Goal: Task Accomplishment & Management: Manage account settings

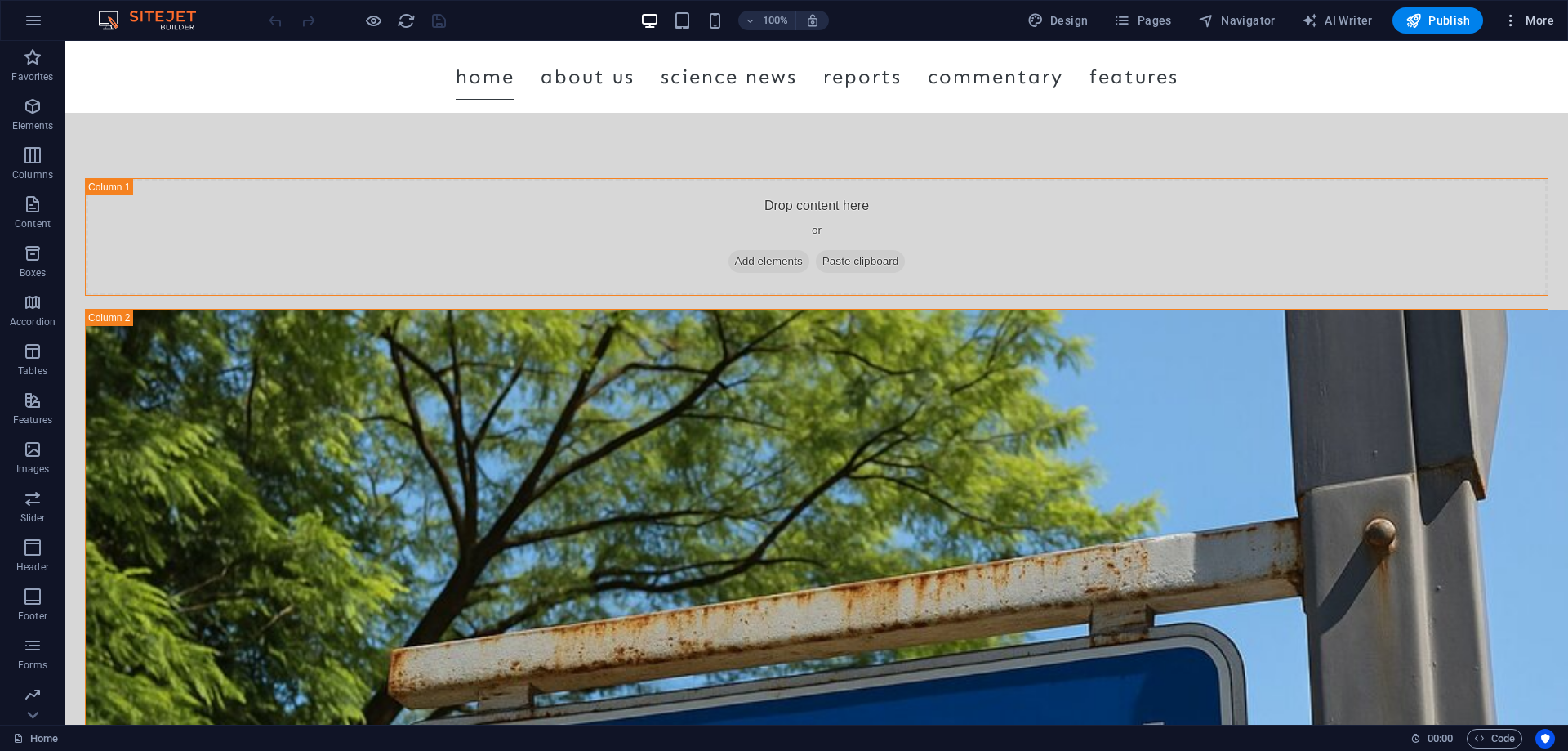
click at [1531, 16] on span "More" at bounding box center [1529, 21] width 52 height 17
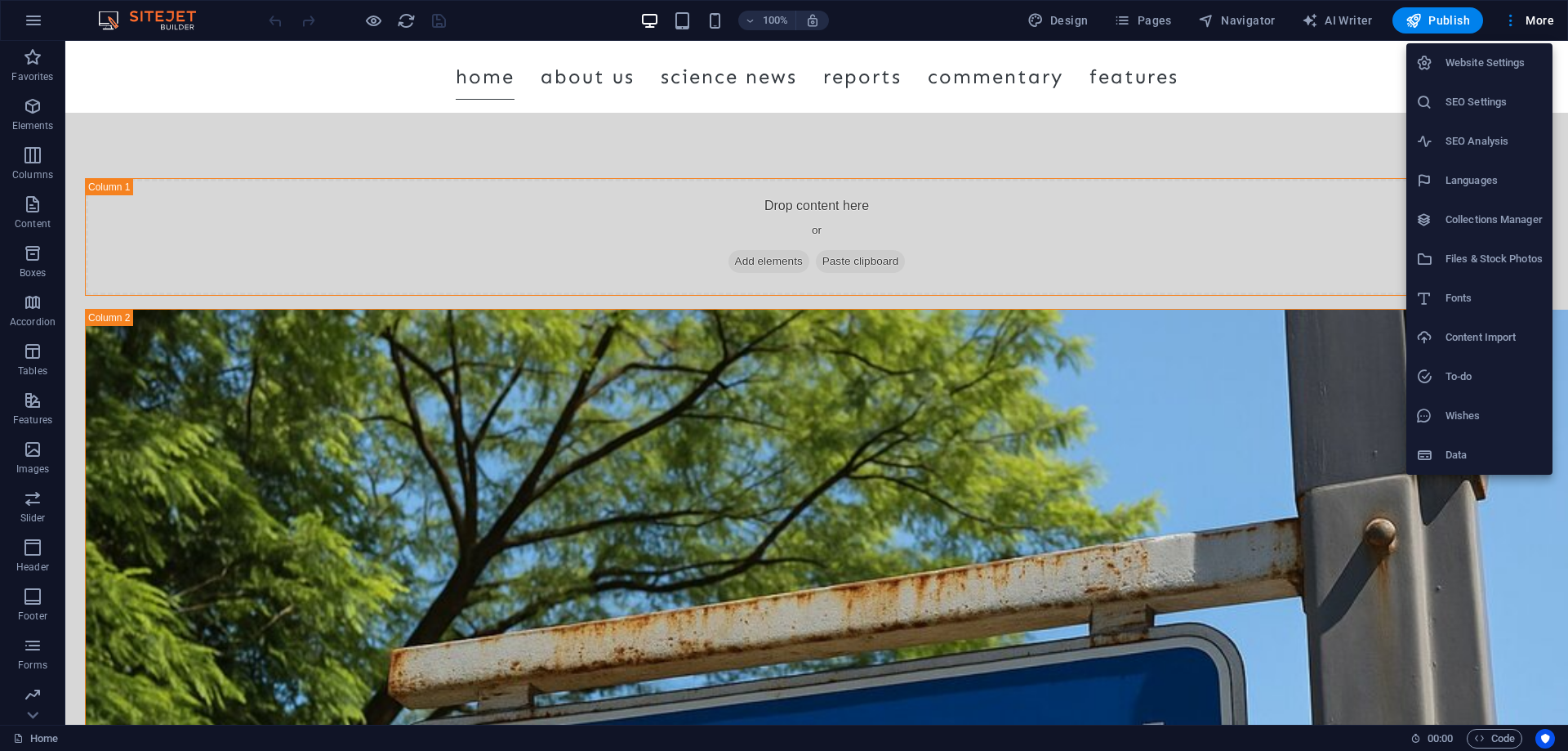
click at [1141, 24] on div at bounding box center [784, 376] width 1568 height 751
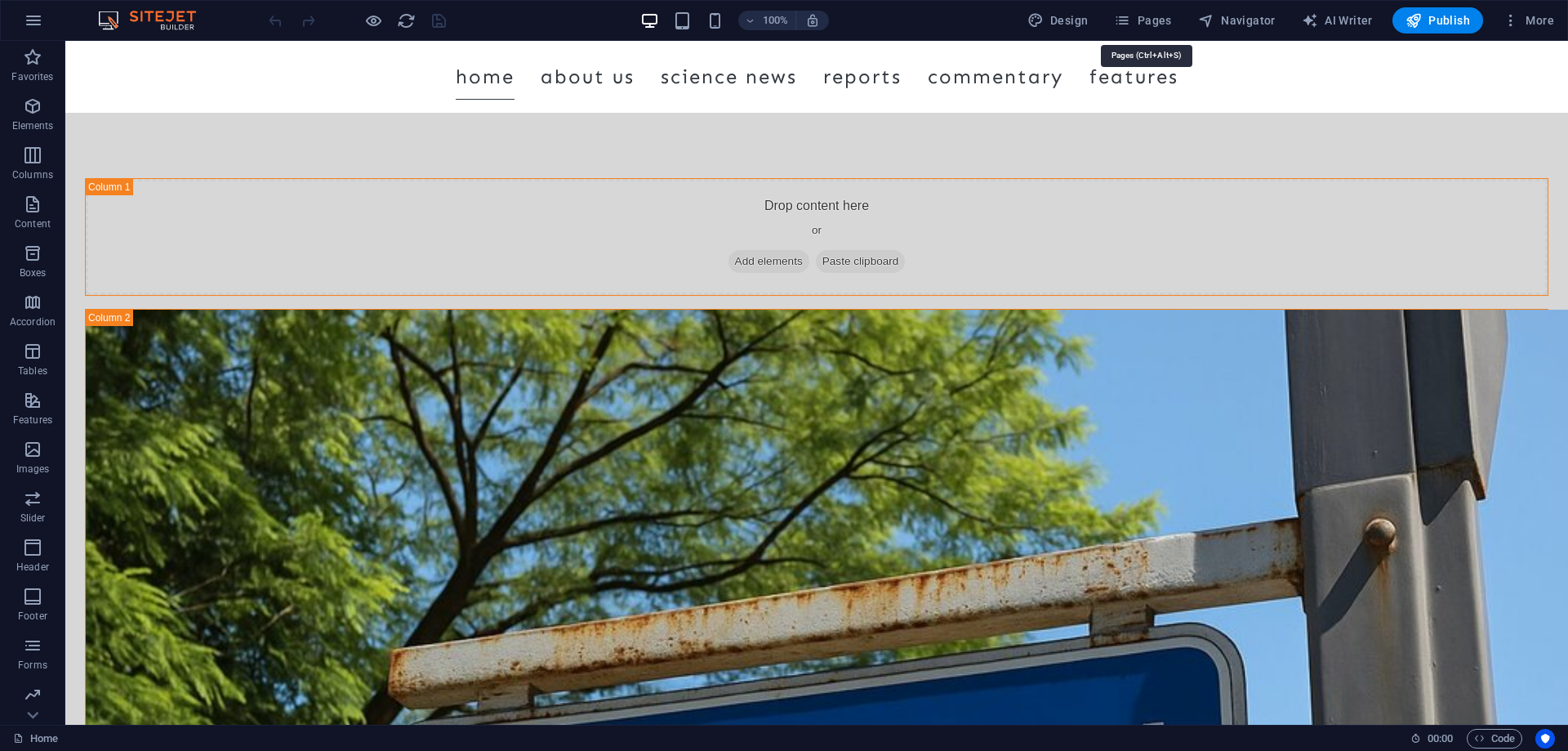
click at [1141, 24] on span "Pages" at bounding box center [1143, 21] width 57 height 17
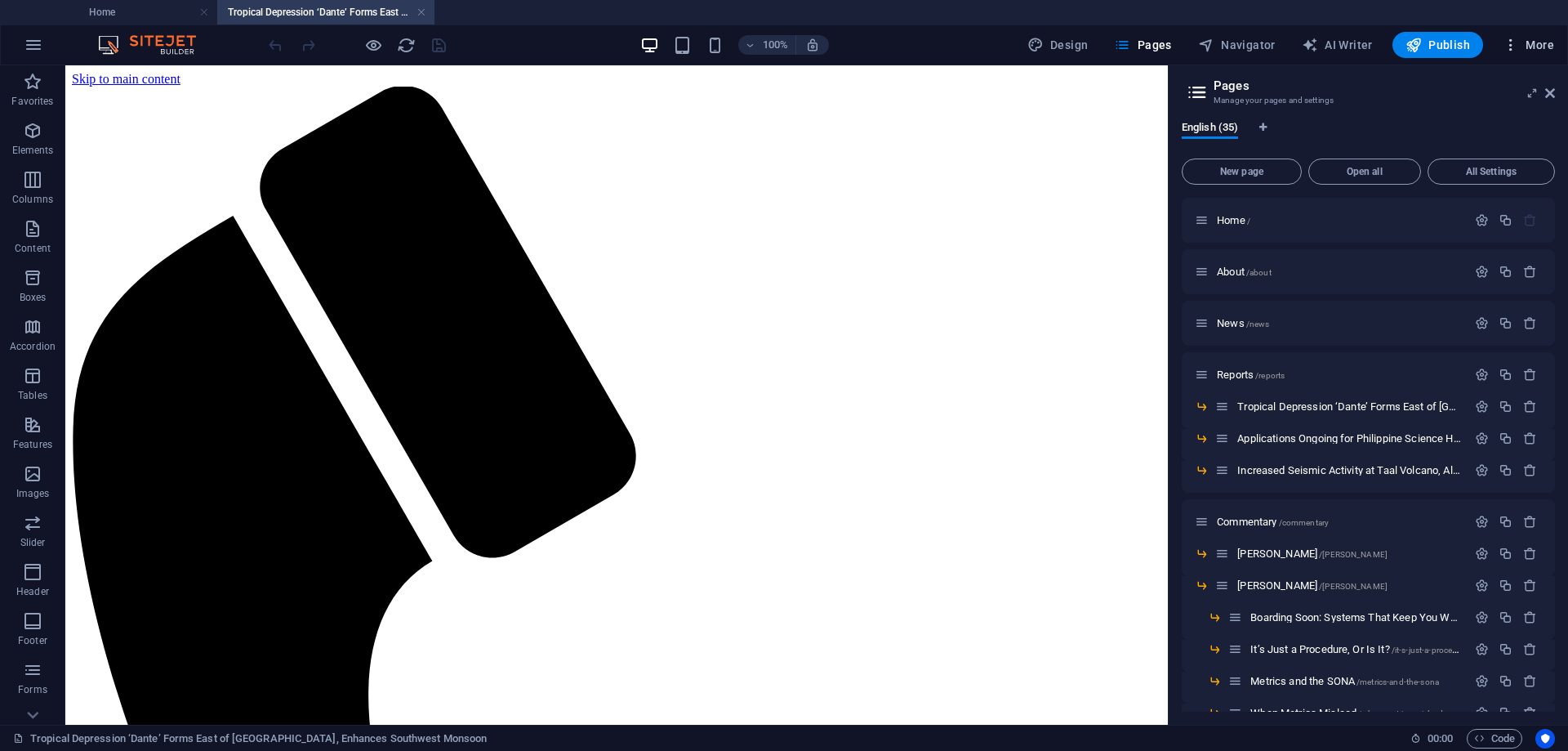
click at [1513, 46] on icon "button" at bounding box center [1511, 45] width 17 height 17
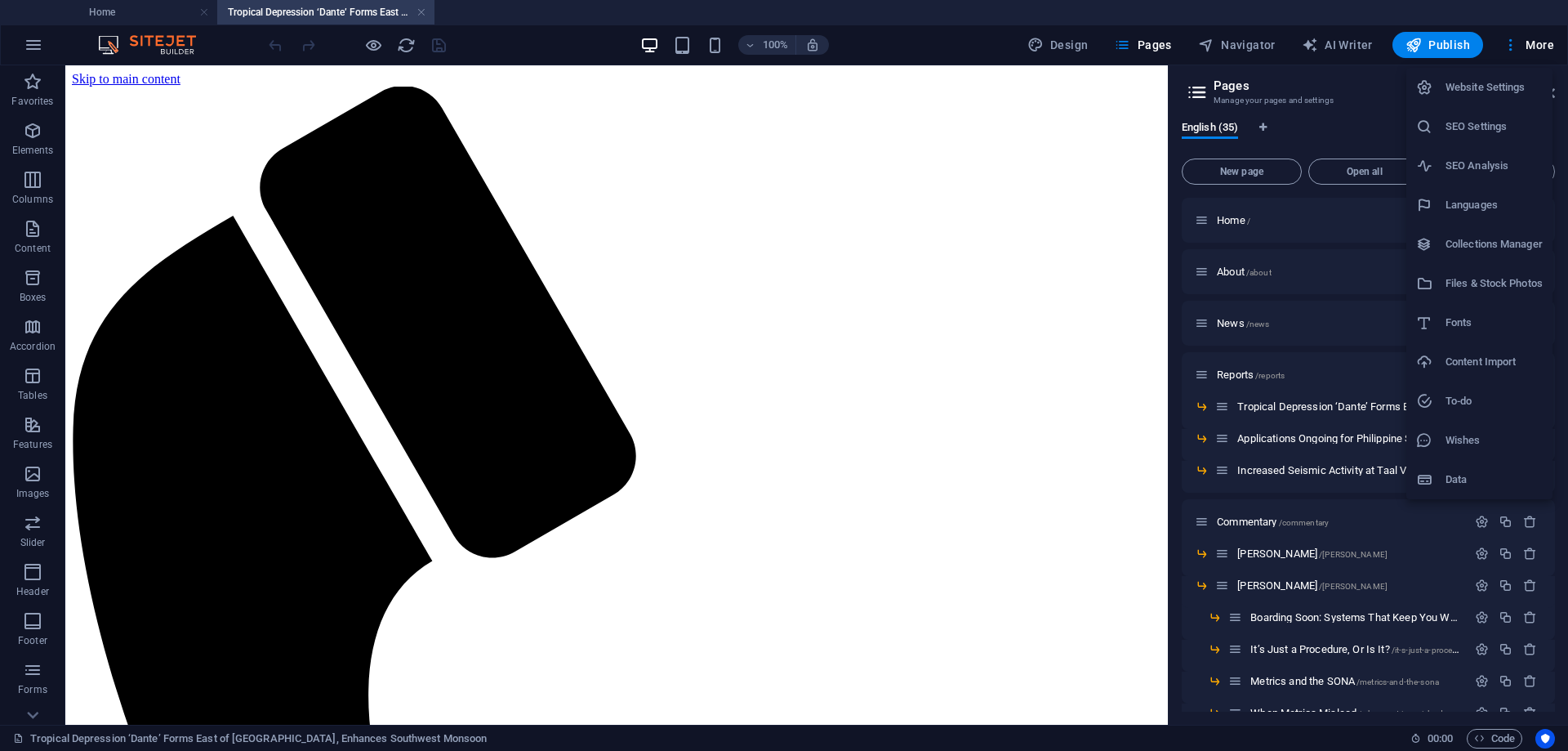
click at [748, 407] on div at bounding box center [784, 376] width 1568 height 751
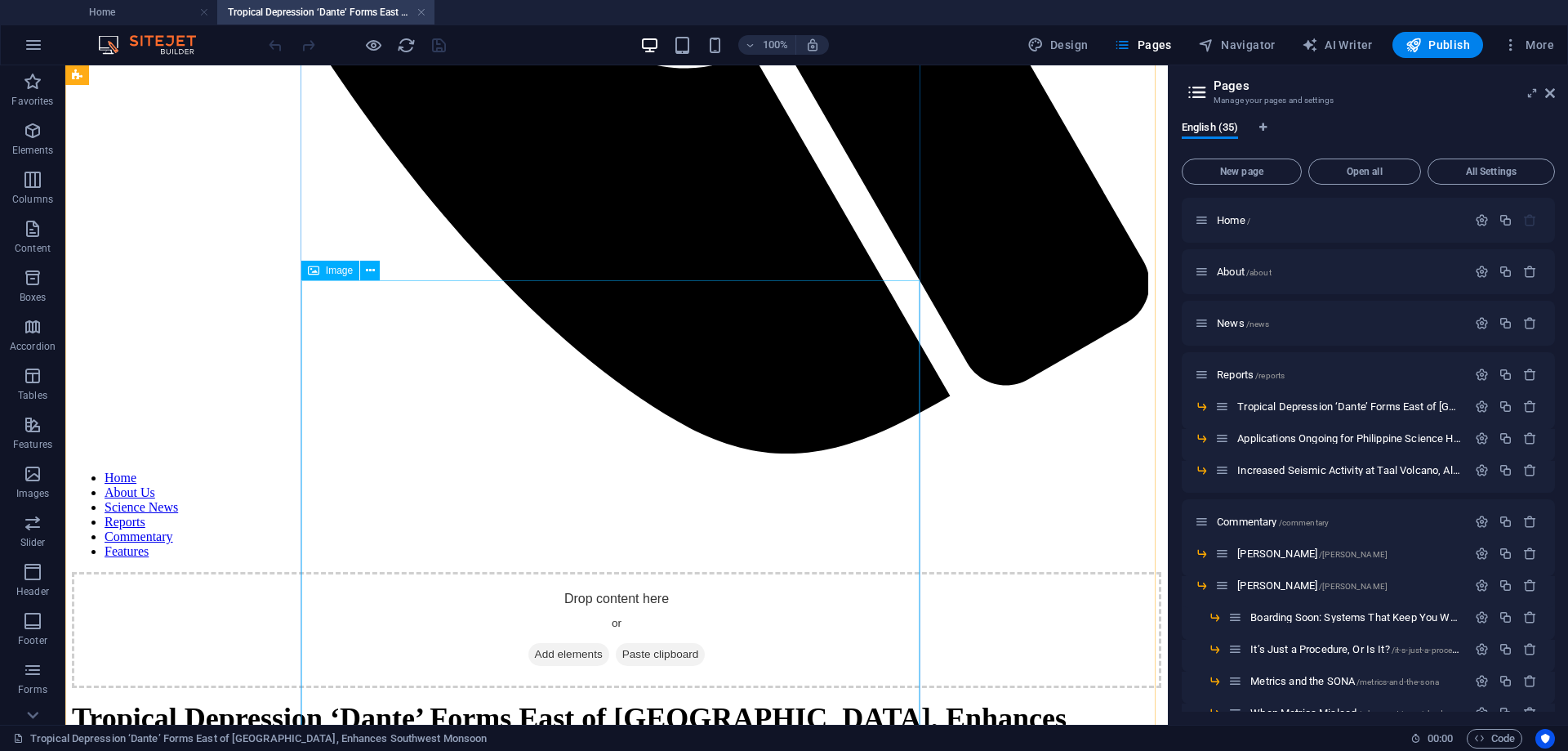
scroll to position [1601, 0]
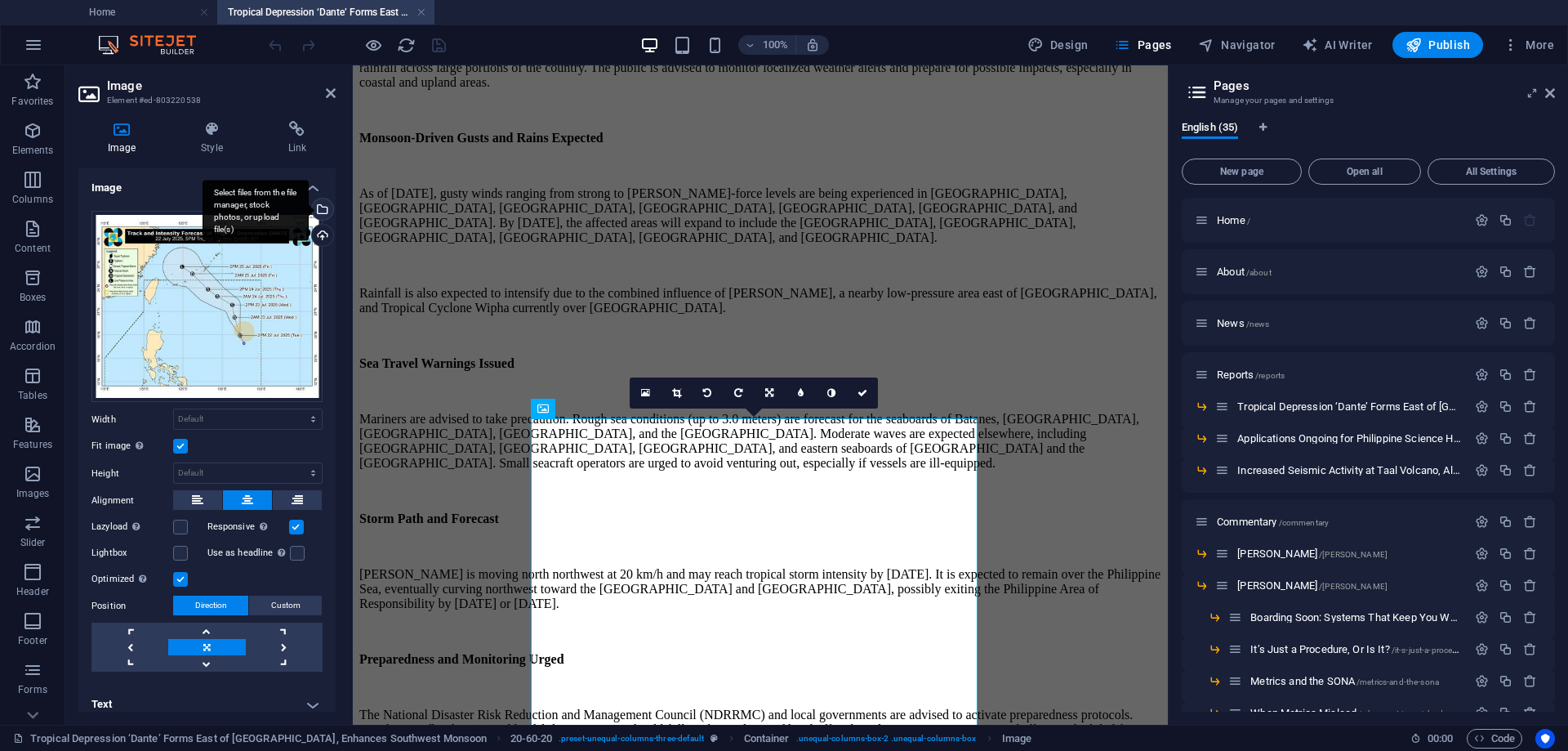
click at [319, 208] on div "Select files from the file manager, stock photos, or upload file(s)" at bounding box center [320, 211] width 24 height 25
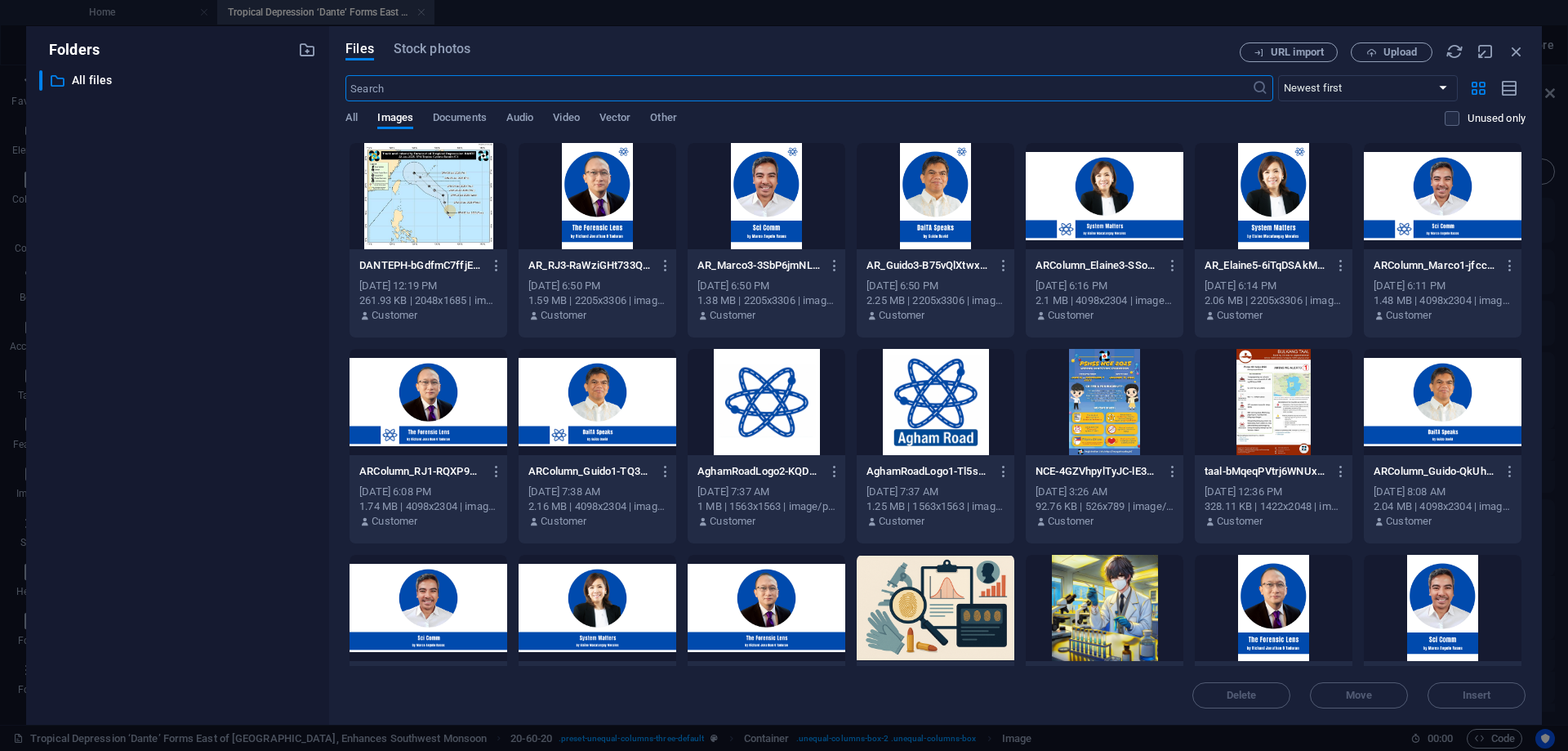
scroll to position [1167, 0]
click at [351, 115] on span "All" at bounding box center [352, 119] width 13 height 23
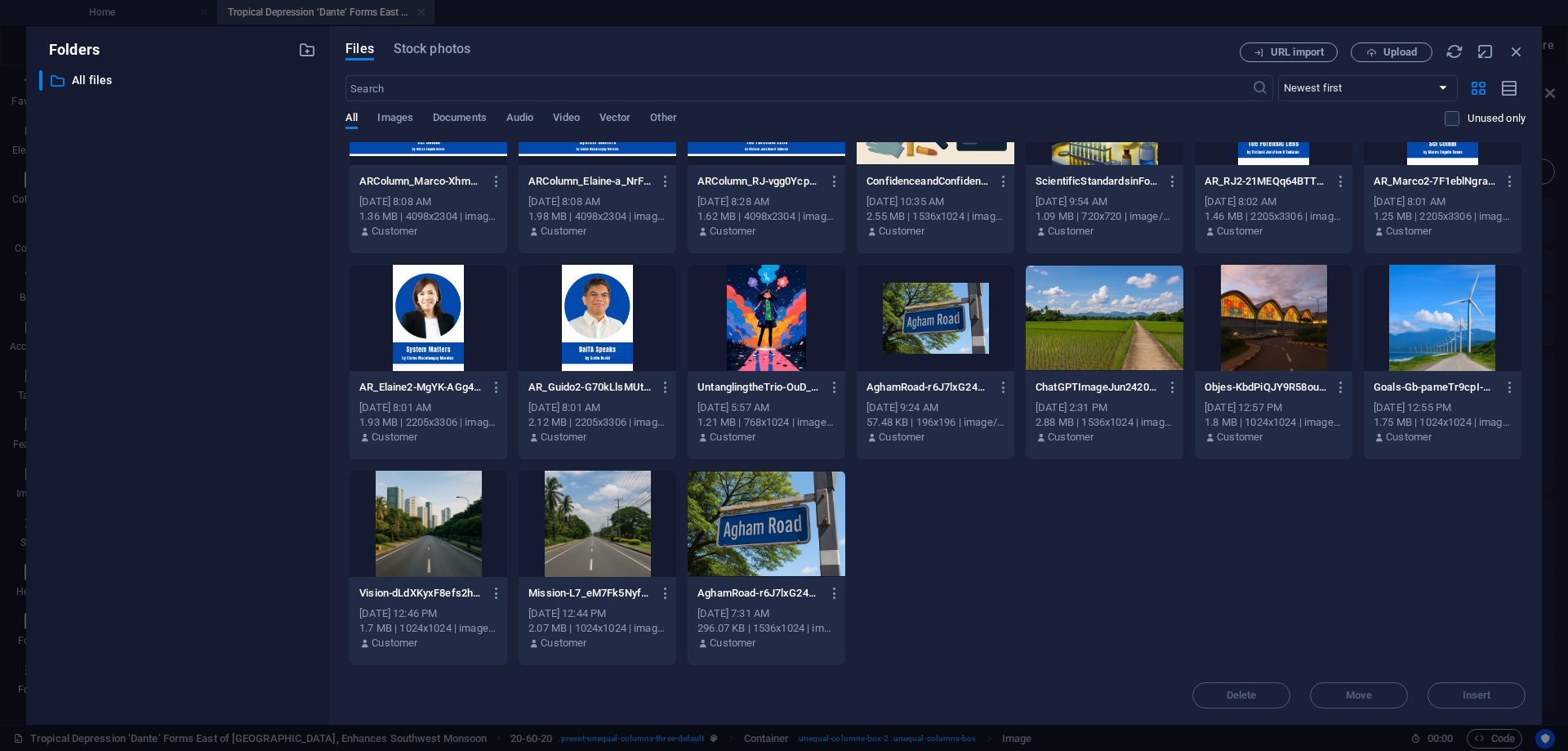
scroll to position [0, 0]
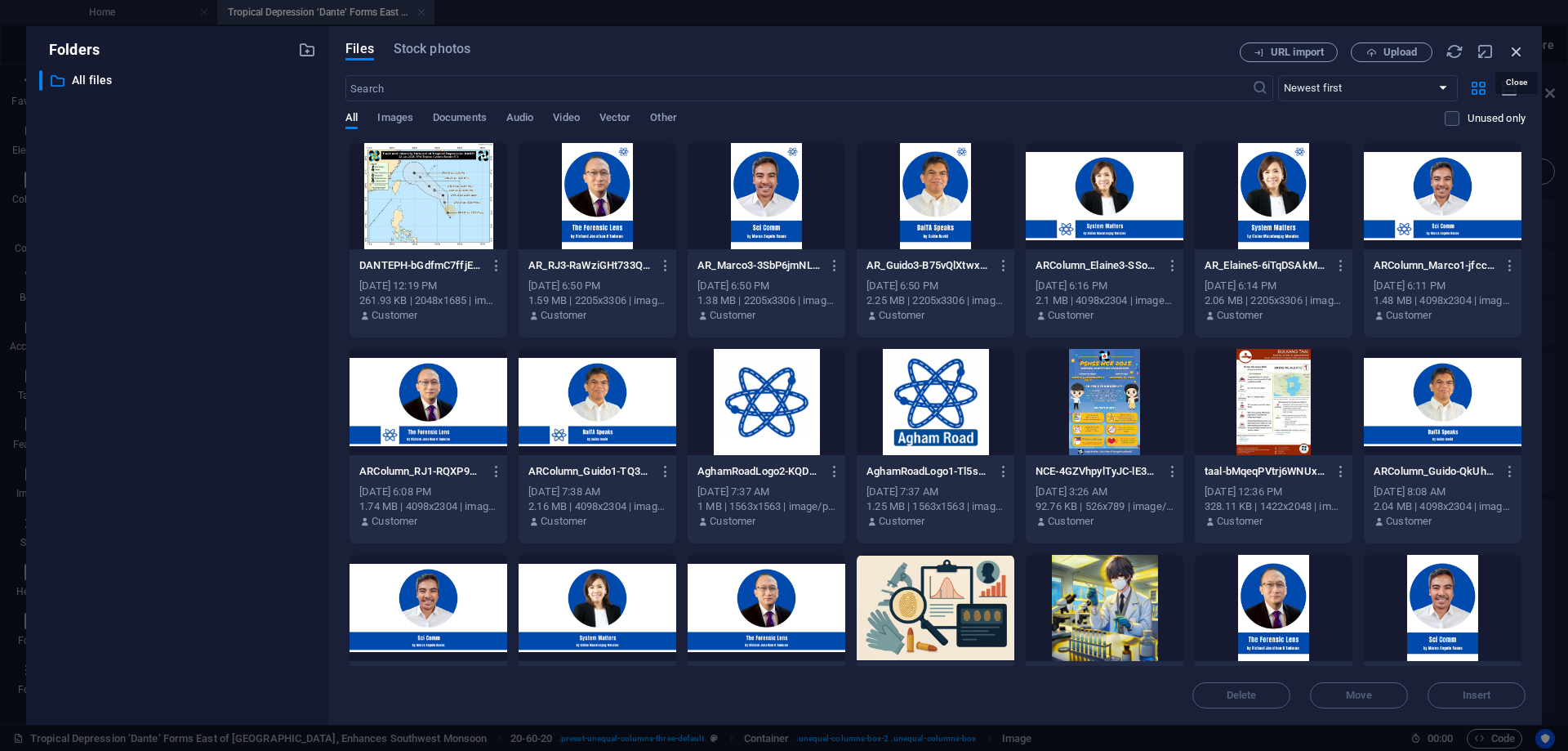
click at [1514, 48] on icon "button" at bounding box center [1517, 51] width 18 height 18
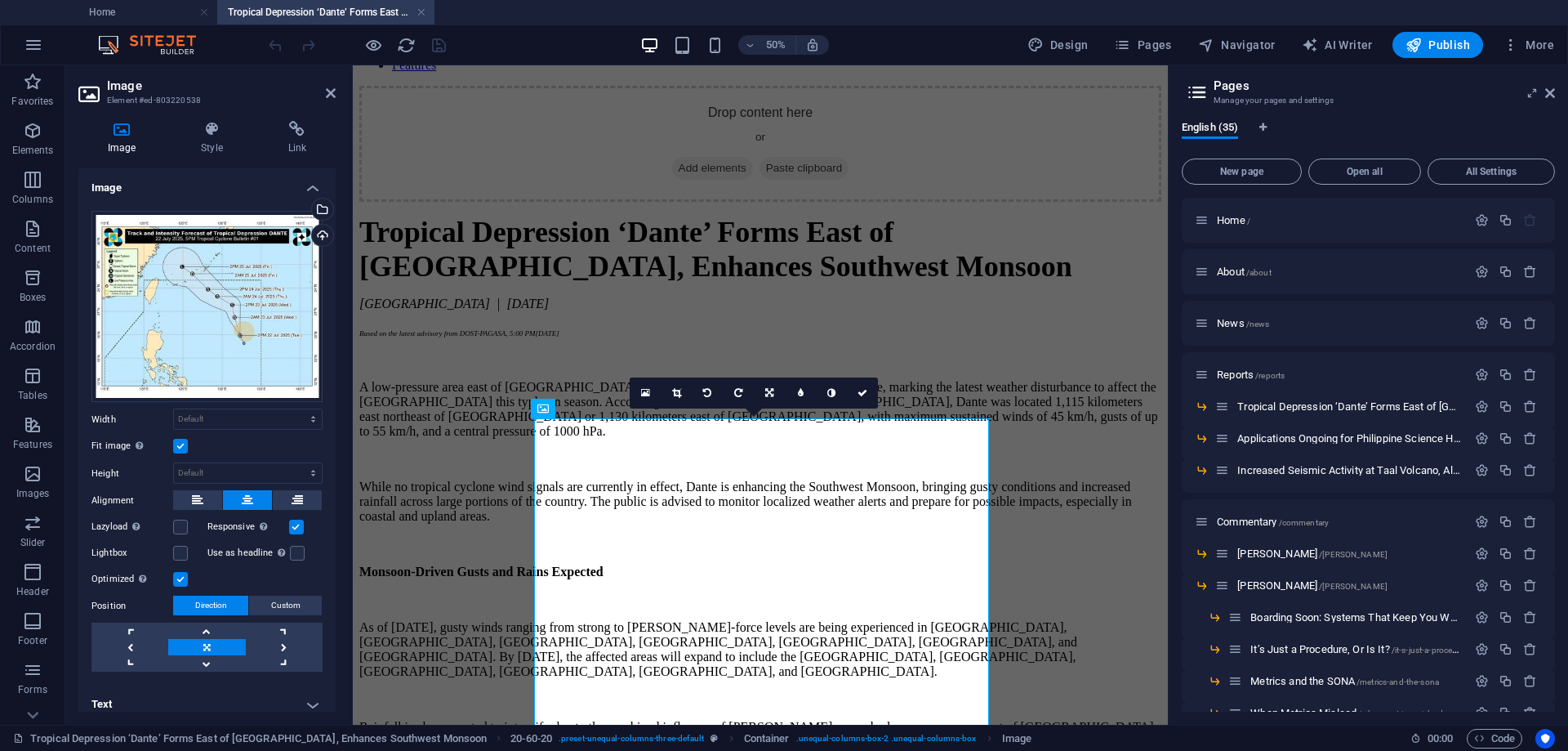
scroll to position [1601, 0]
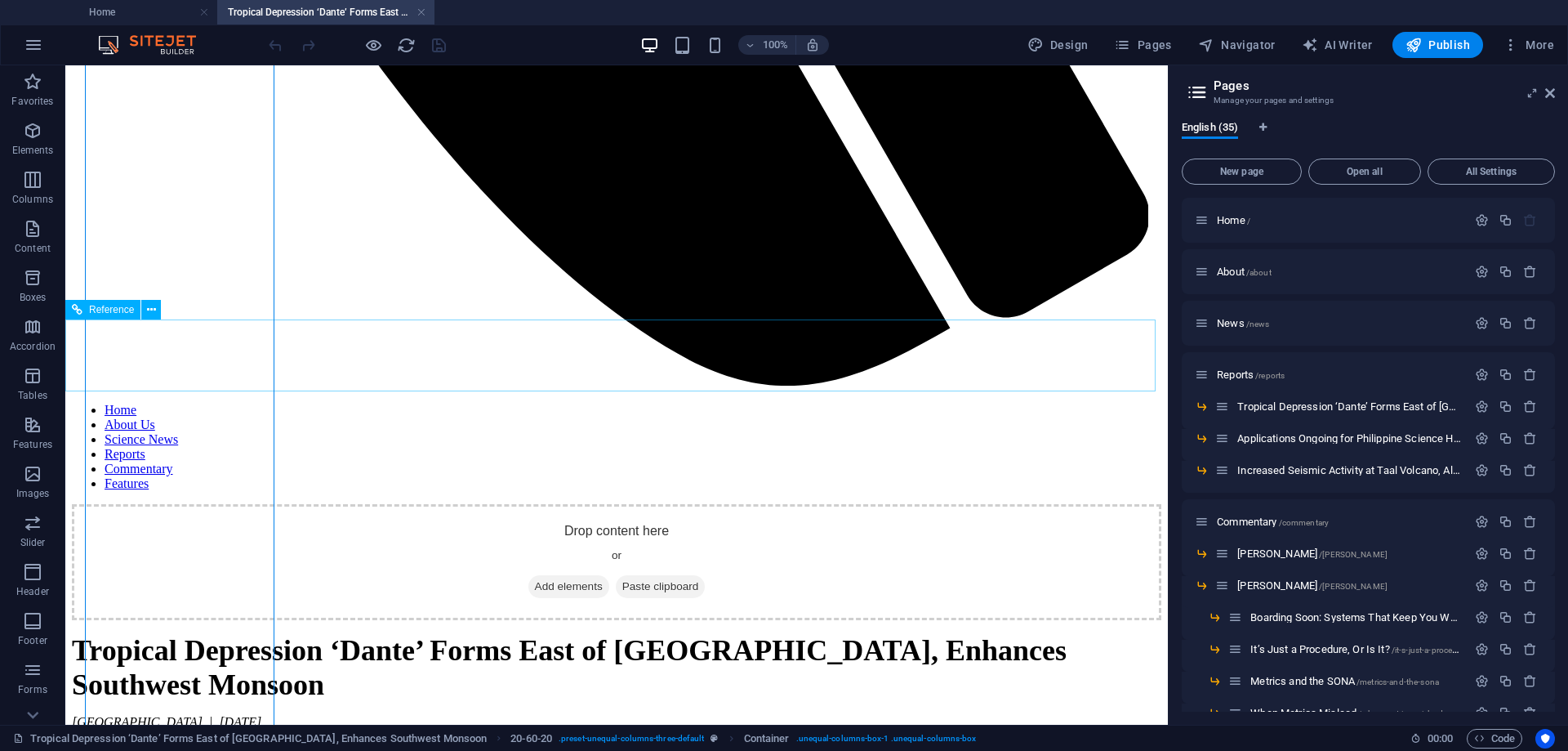
scroll to position [866, 0]
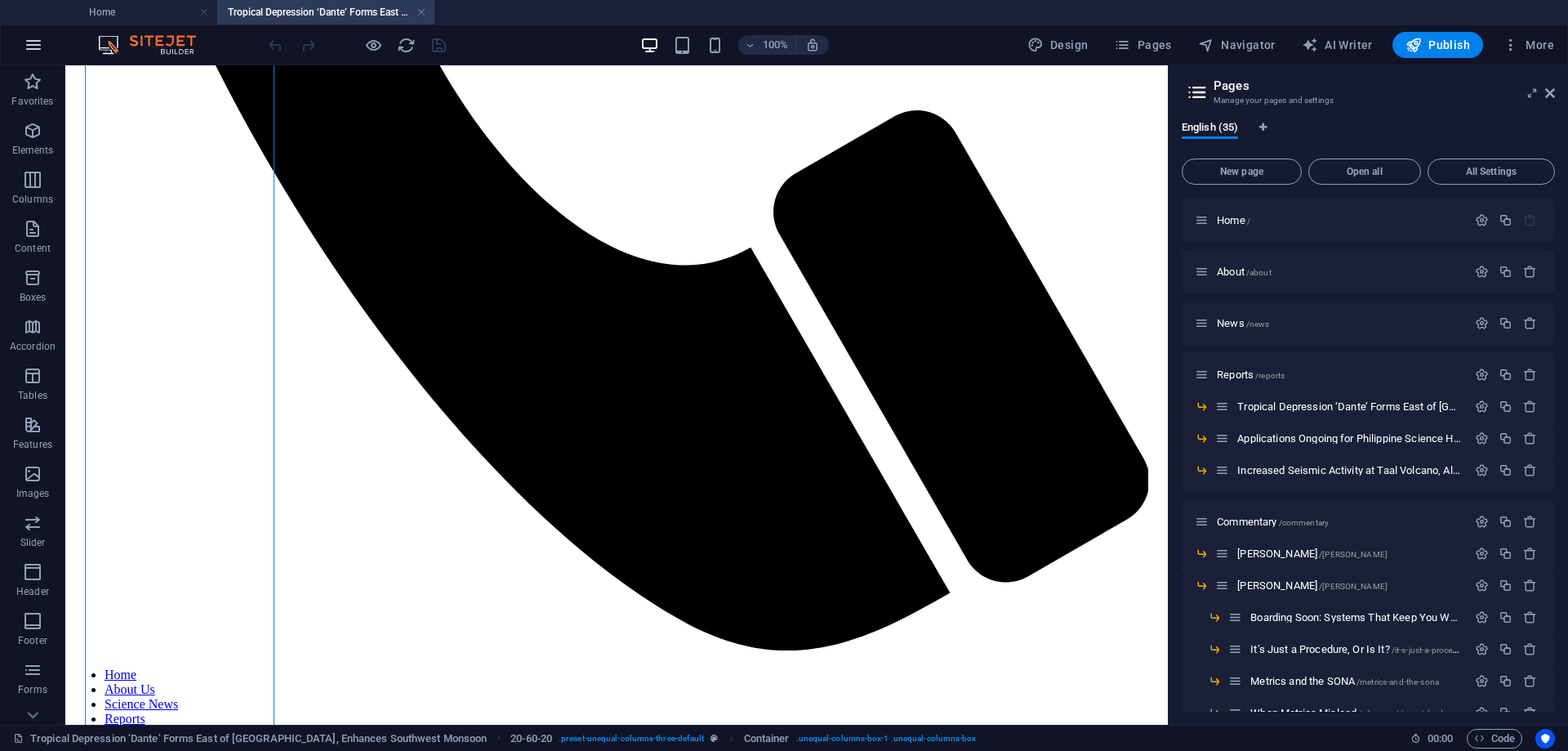
click at [34, 44] on icon "button" at bounding box center [33, 45] width 20 height 20
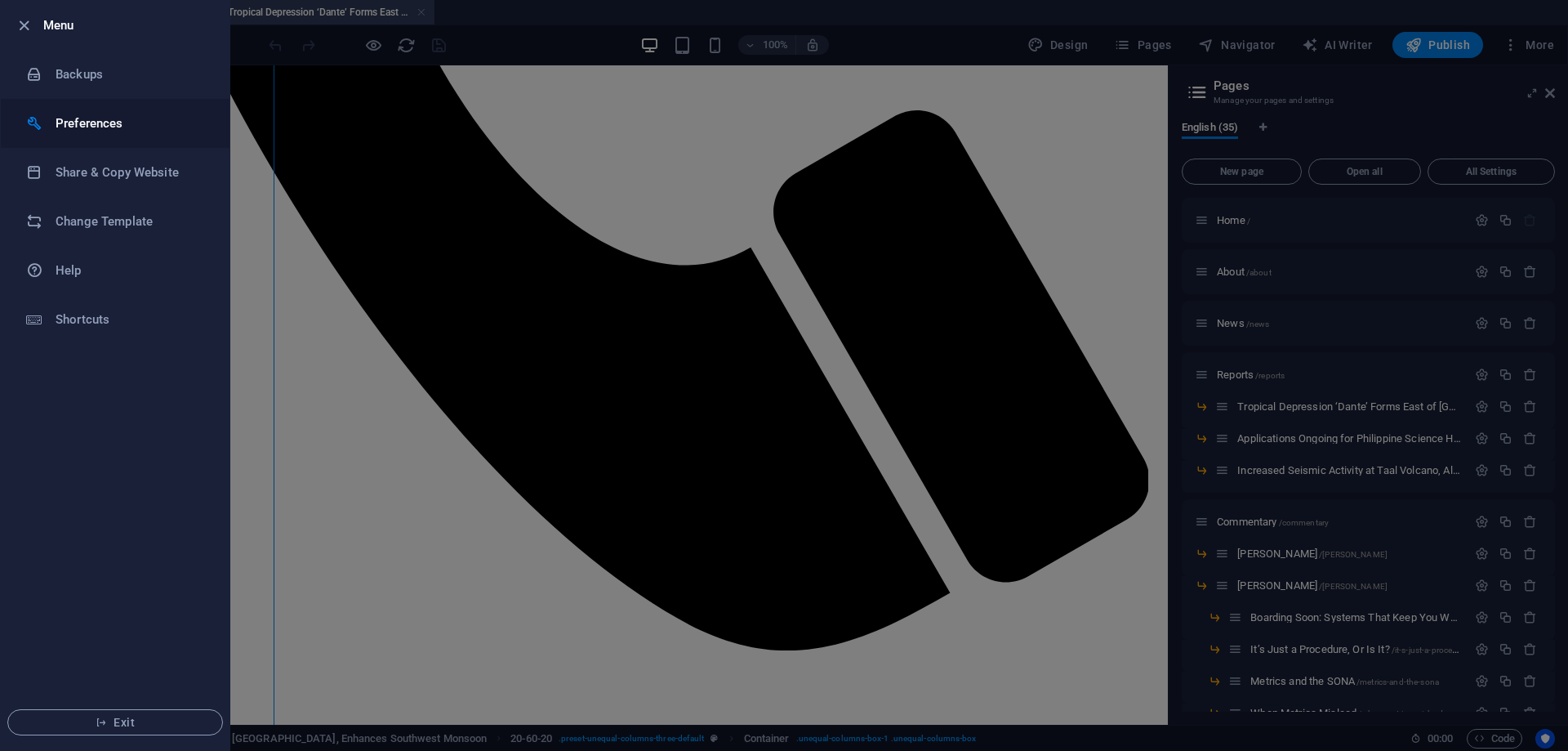
click at [88, 121] on h6 "Preferences" at bounding box center [131, 124] width 151 height 20
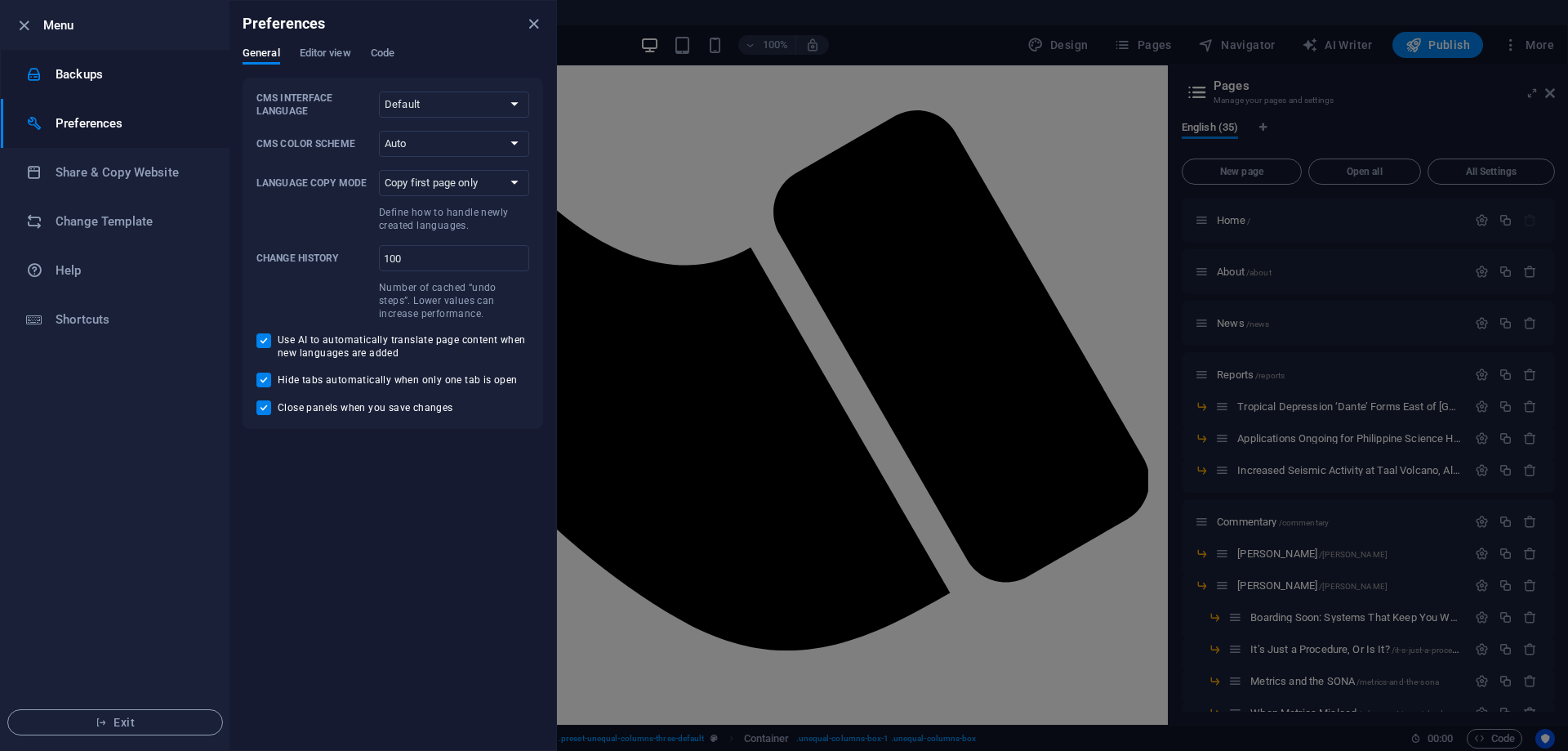
click at [73, 70] on h6 "Backups" at bounding box center [131, 75] width 151 height 20
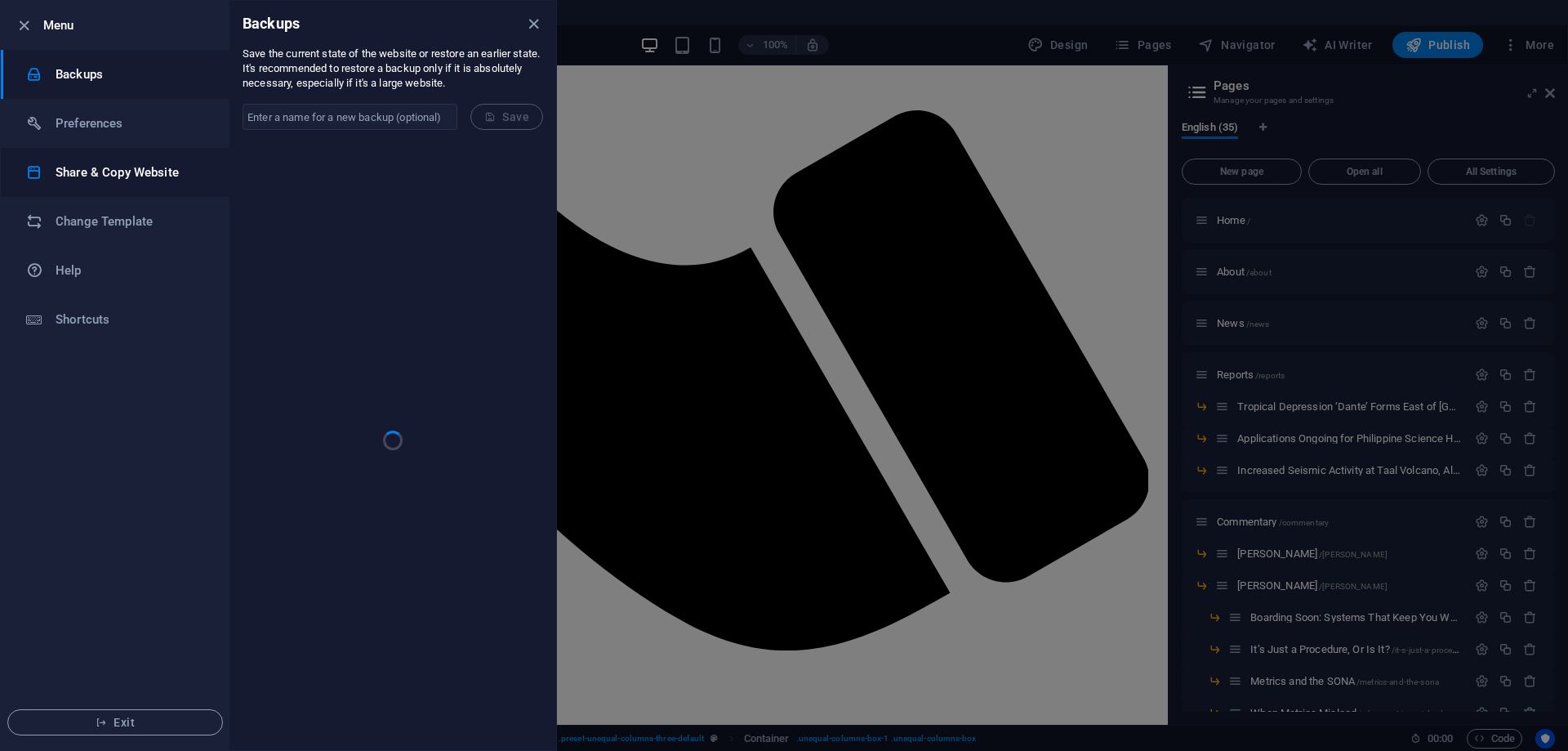
click at [91, 174] on h6 "Share & Copy Website" at bounding box center [131, 173] width 151 height 20
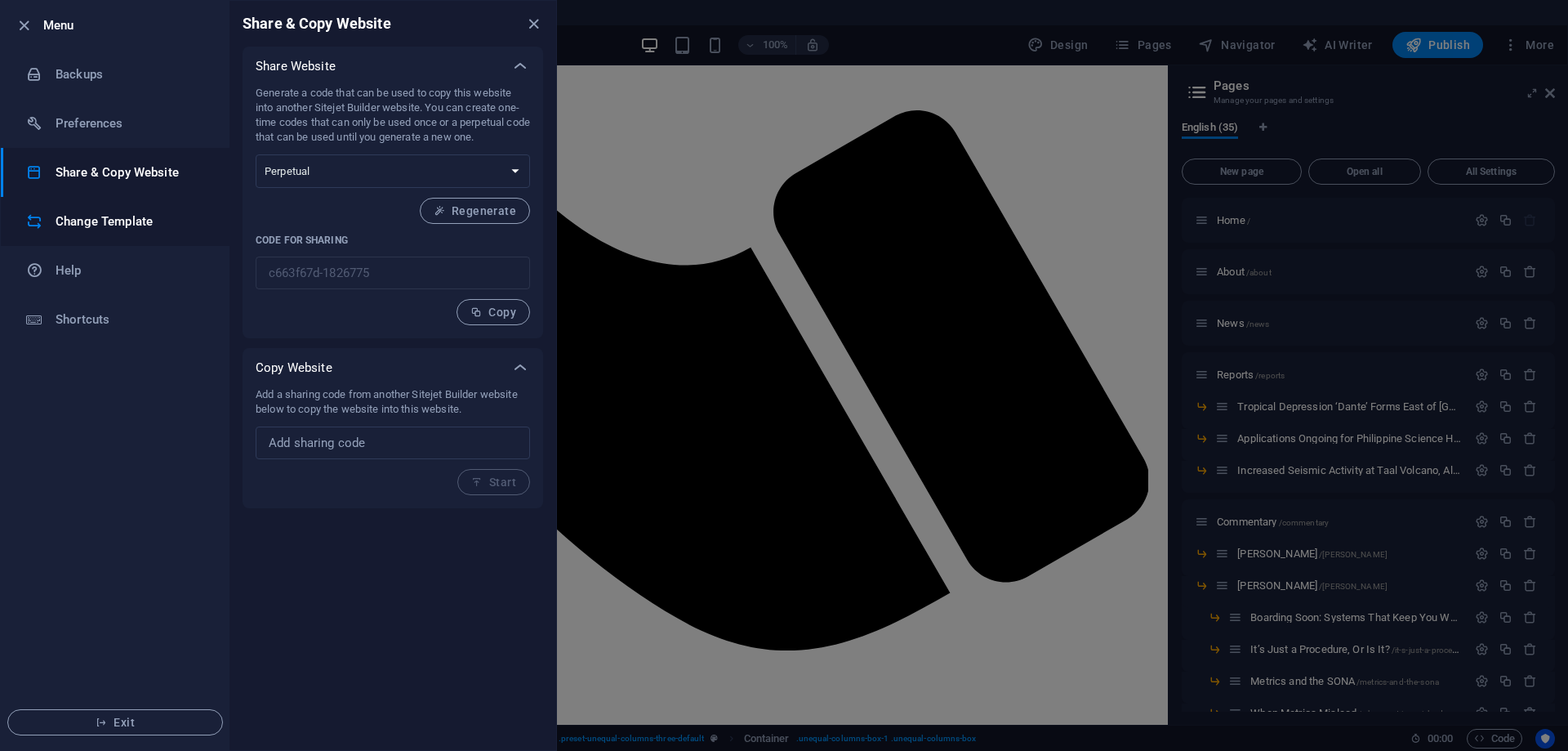
click at [86, 224] on h6 "Change Template" at bounding box center [131, 222] width 151 height 20
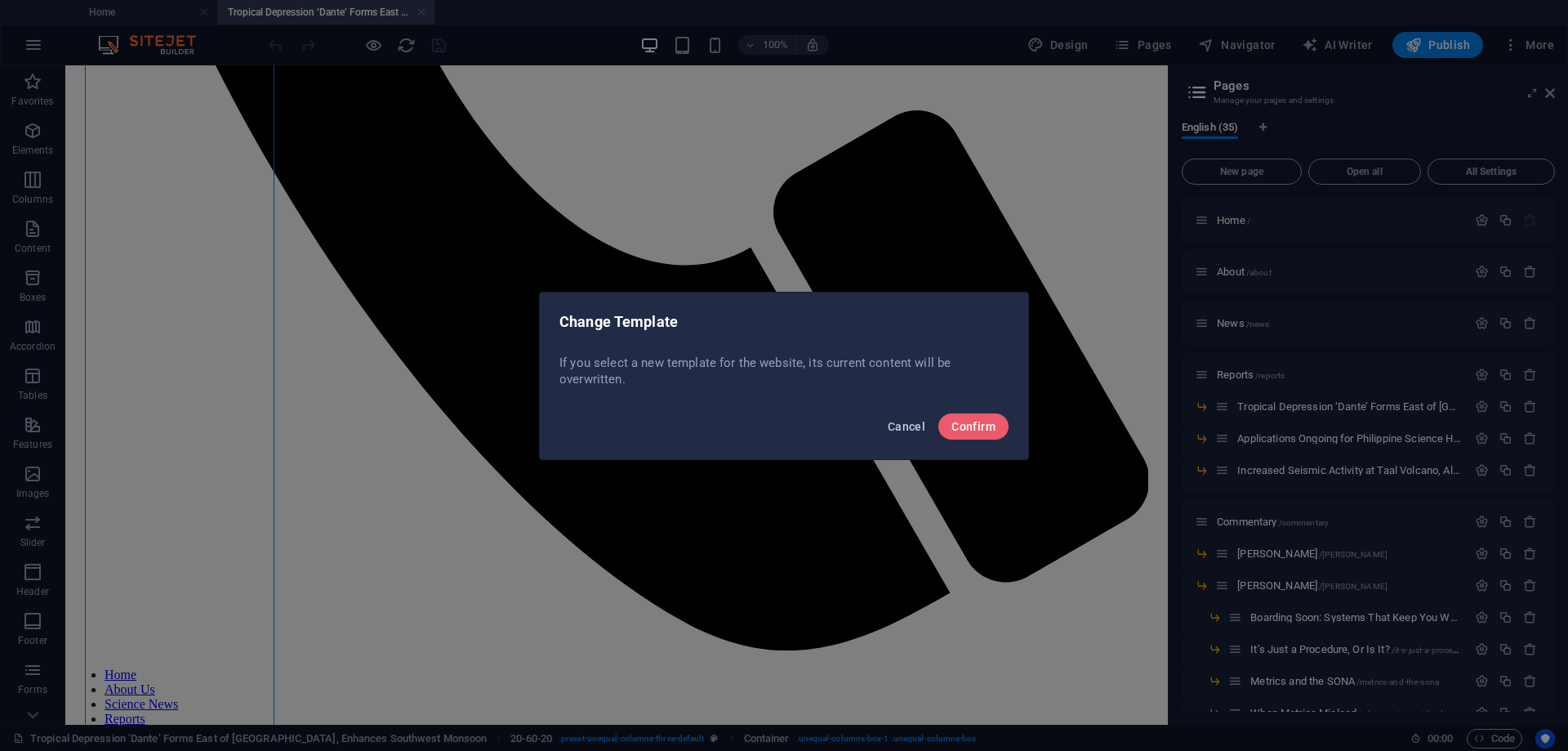
click at [914, 426] on span "Cancel" at bounding box center [906, 426] width 37 height 13
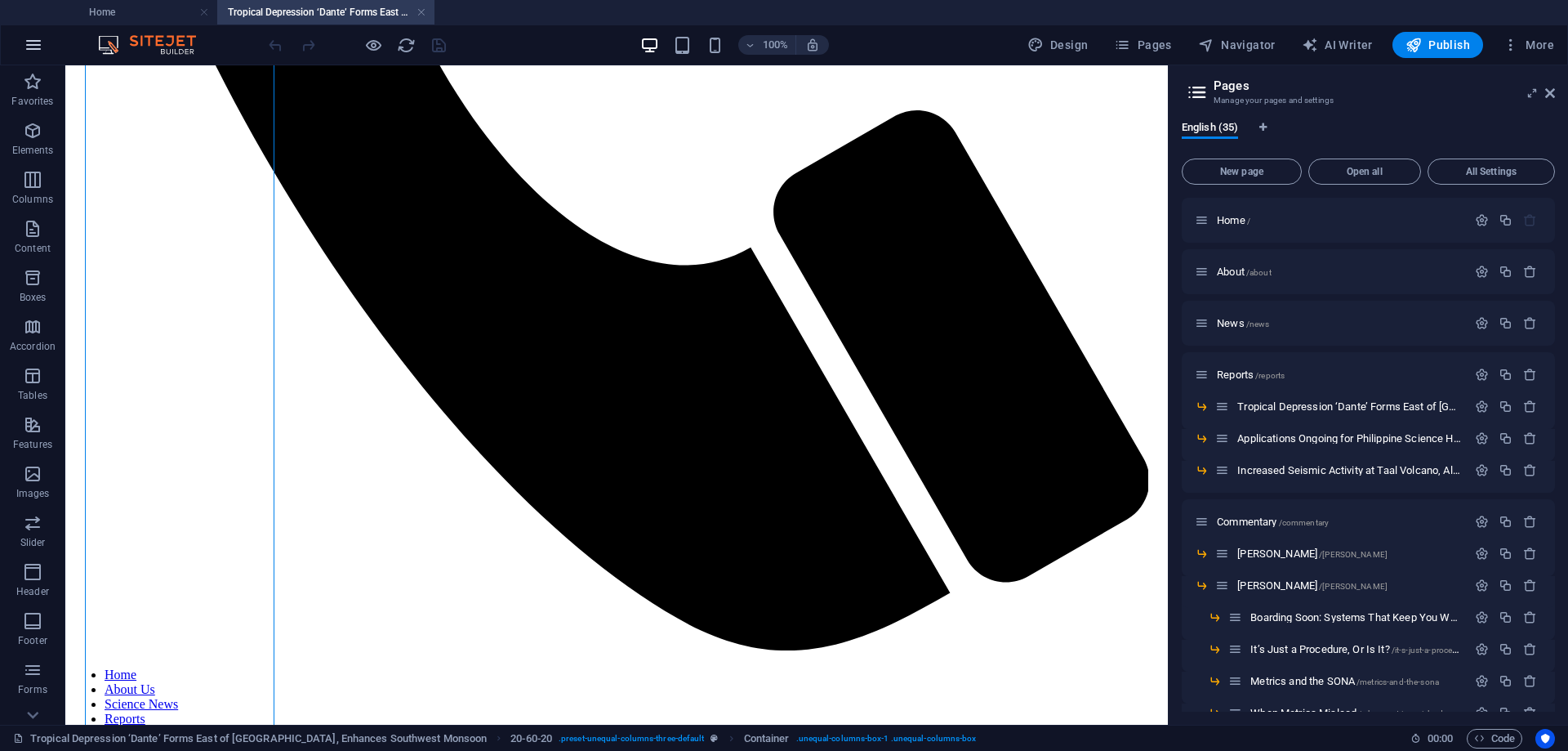
click at [30, 42] on icon "button" at bounding box center [33, 45] width 20 height 20
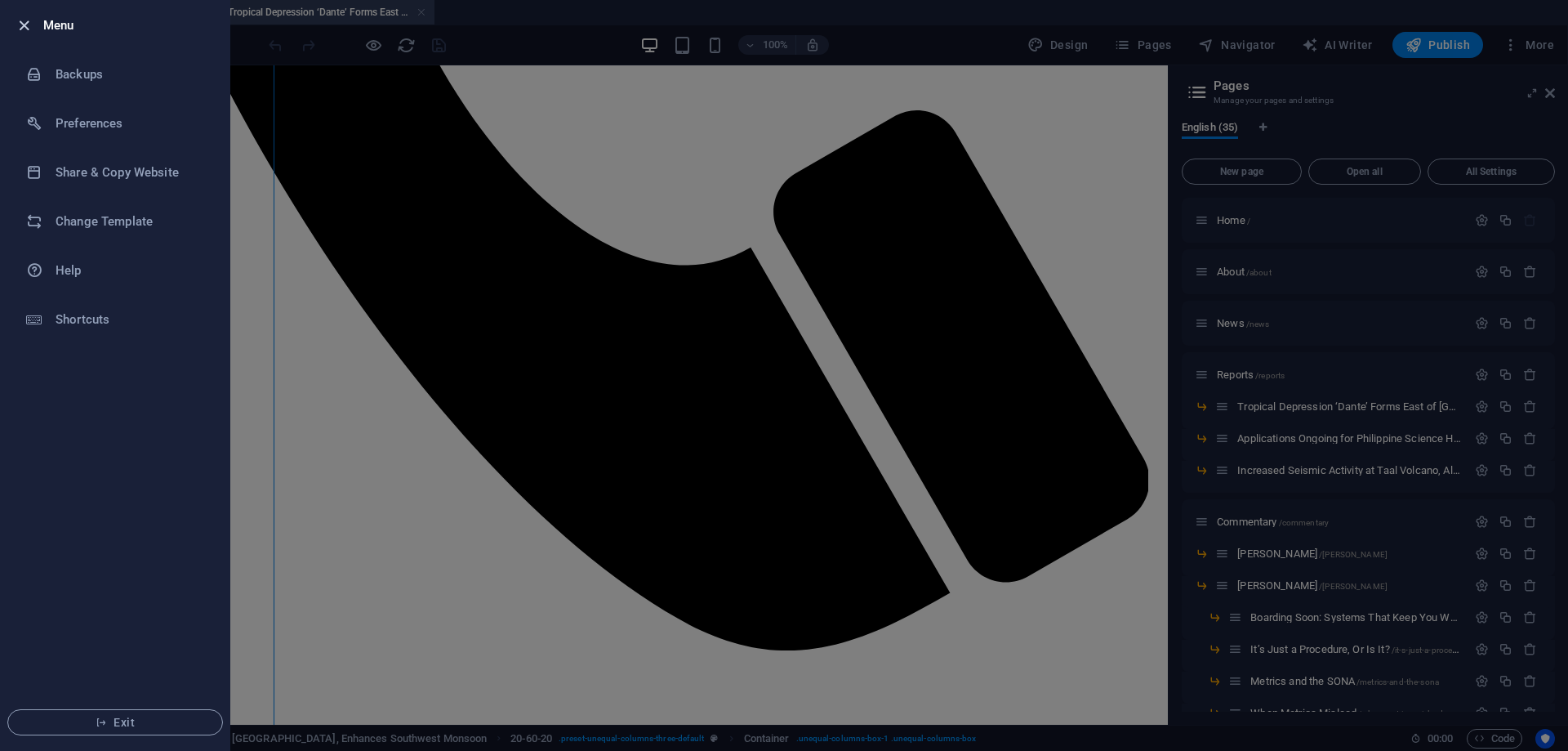
click at [21, 24] on icon "button" at bounding box center [24, 25] width 19 height 19
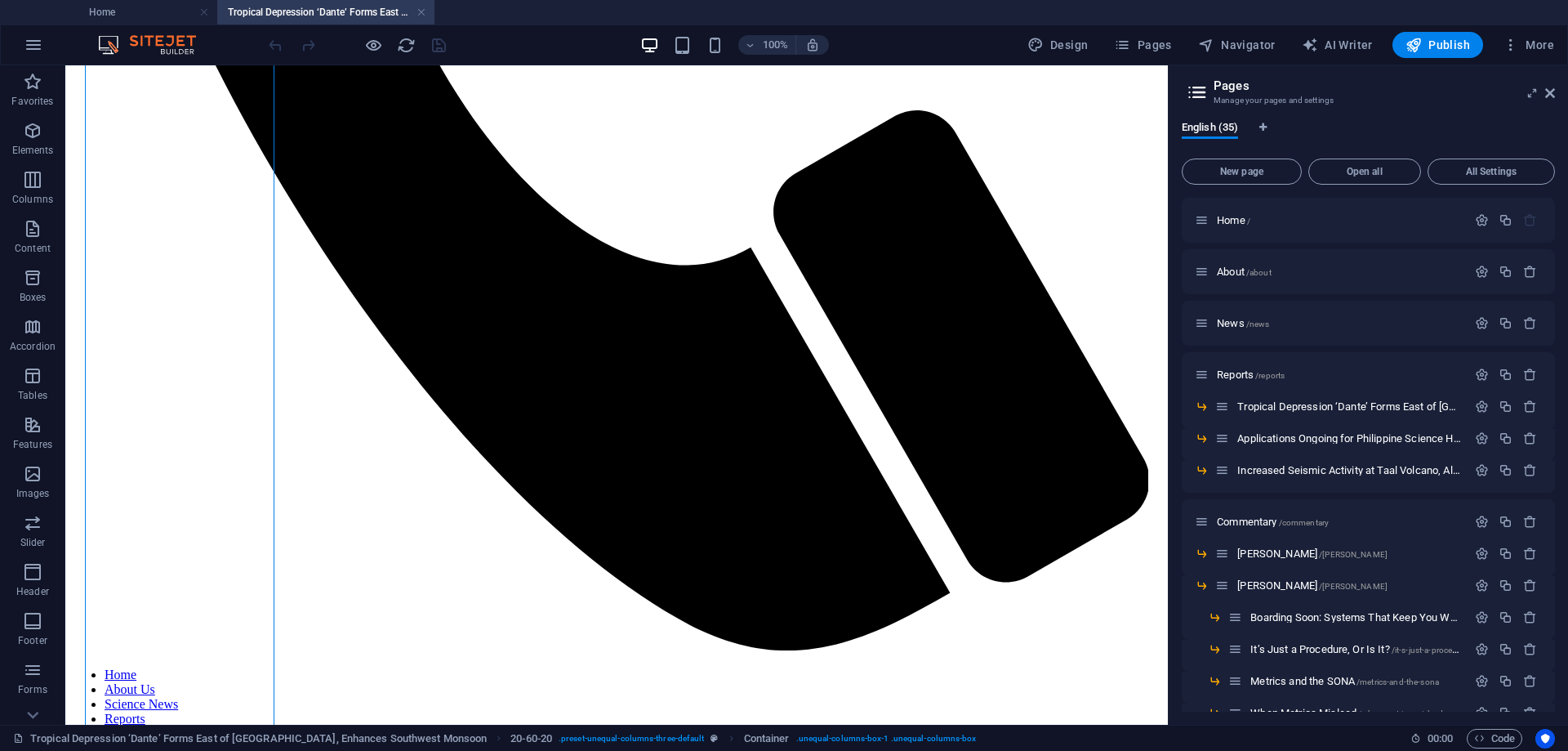
click at [1549, 86] on h2 "Pages" at bounding box center [1385, 85] width 341 height 15
click at [1548, 92] on icon at bounding box center [1550, 92] width 10 height 13
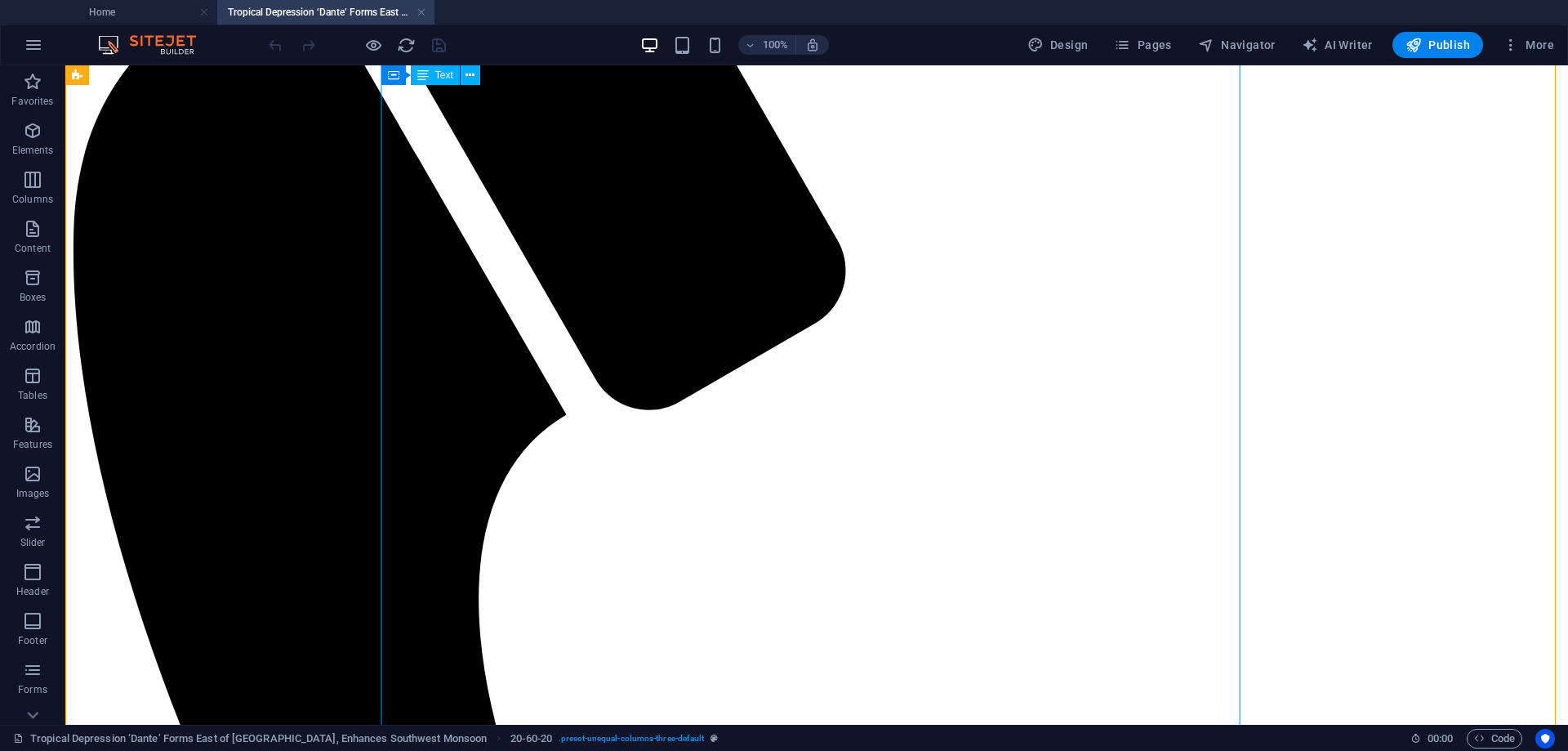
scroll to position [212, 0]
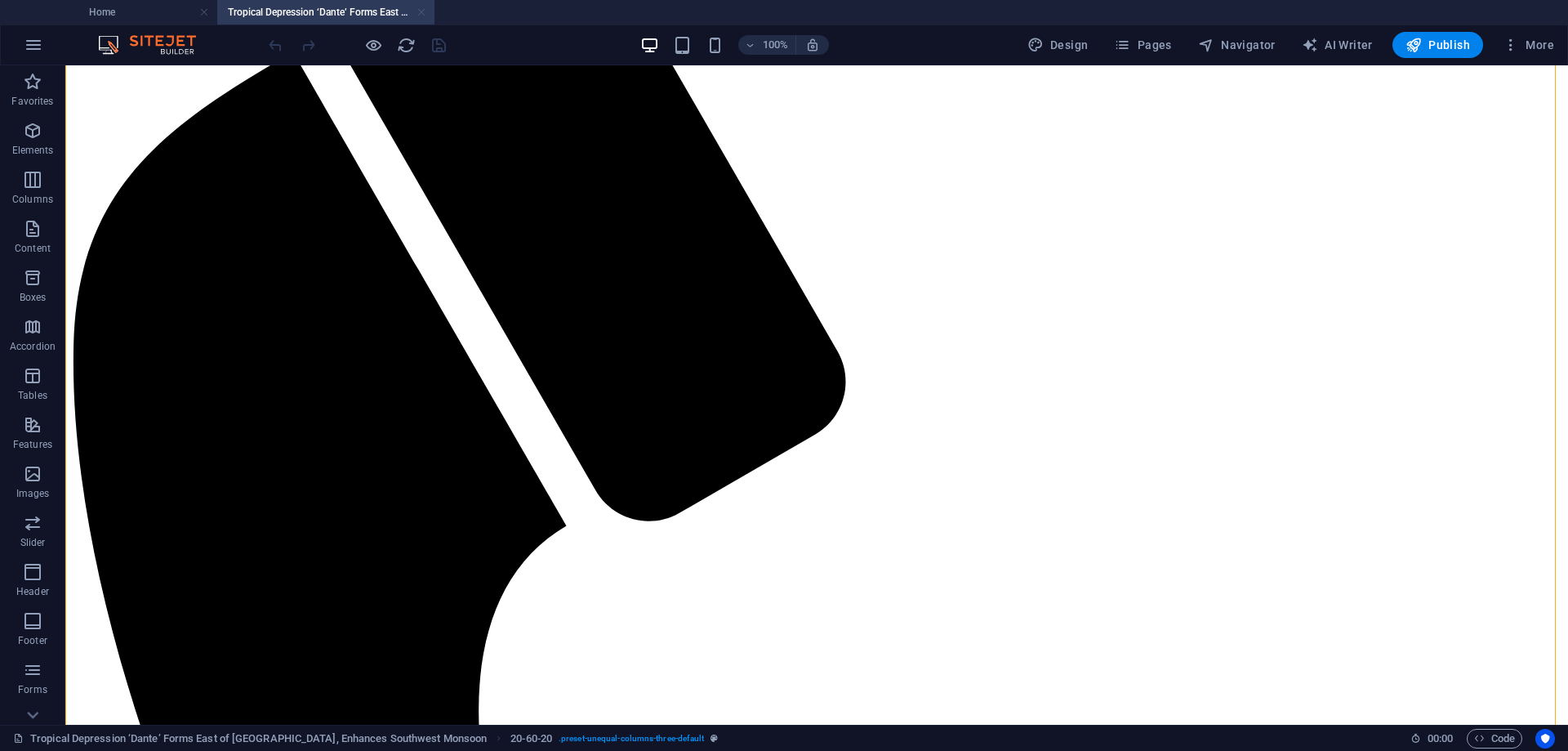
click at [423, 12] on link at bounding box center [421, 13] width 10 height 16
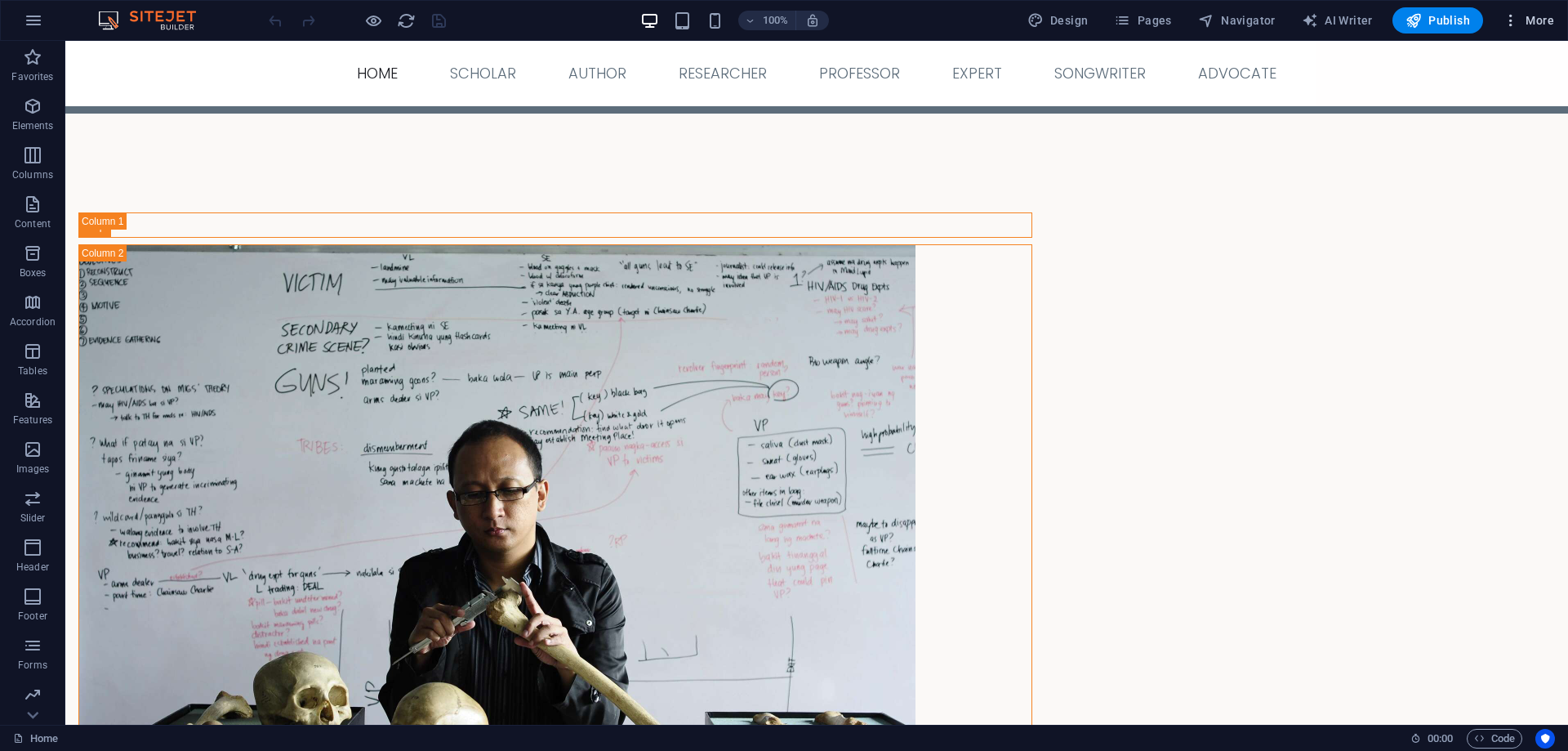
click at [1529, 13] on span "More" at bounding box center [1529, 21] width 52 height 17
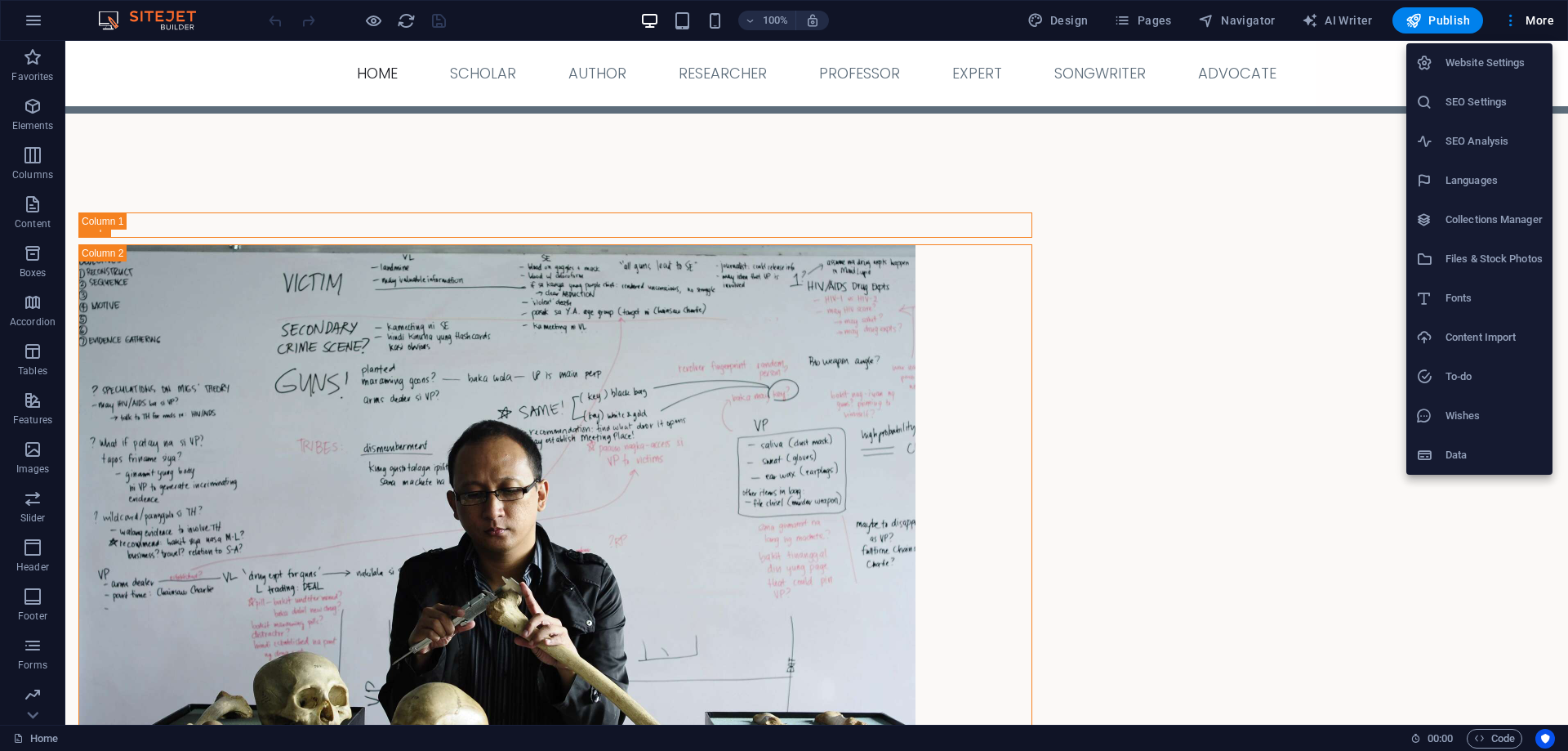
click at [737, 353] on div at bounding box center [784, 376] width 1568 height 751
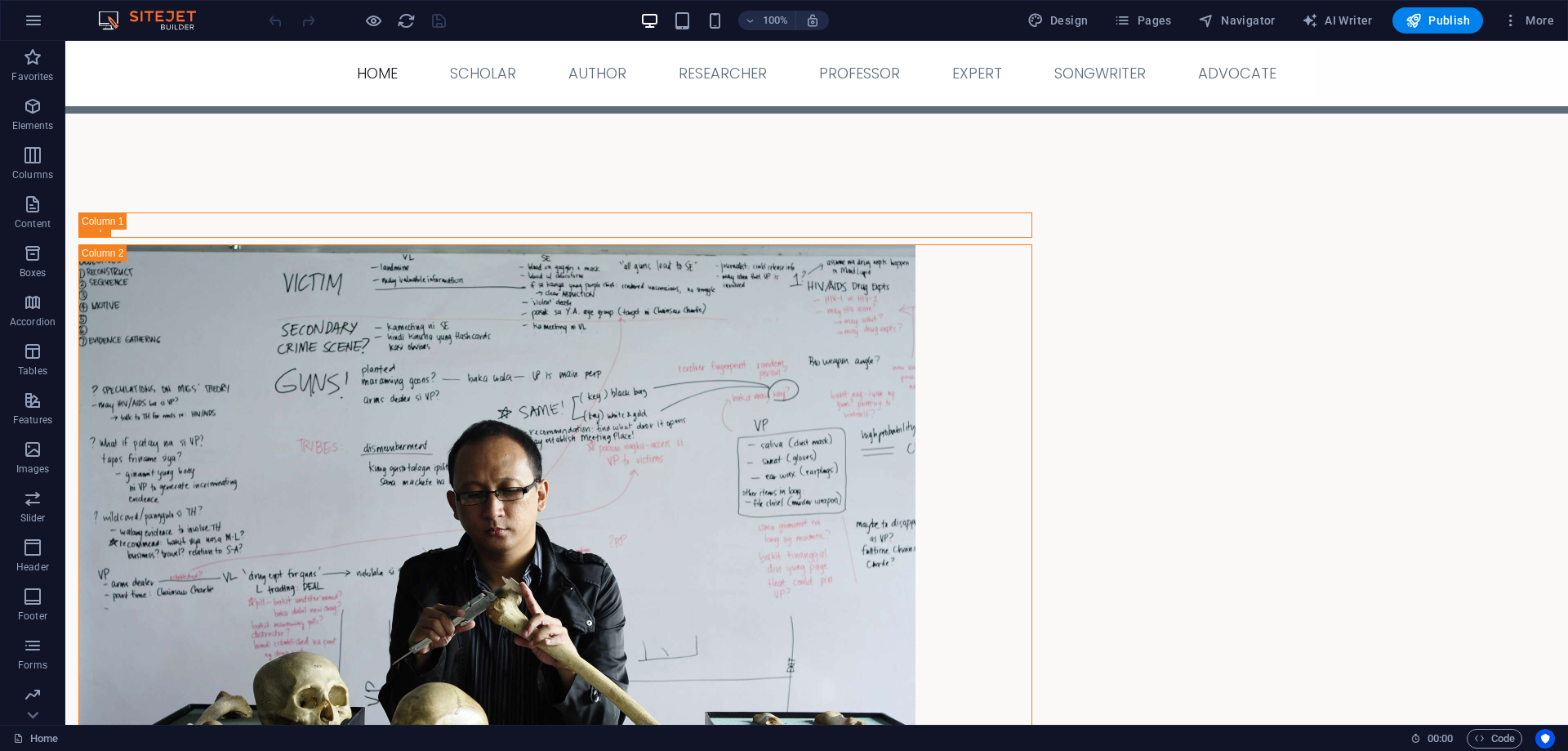
click at [737, 353] on div "Website Settings SEO Settings SEO Analysis Languages Collections Manager Files …" at bounding box center [784, 380] width 1568 height 741
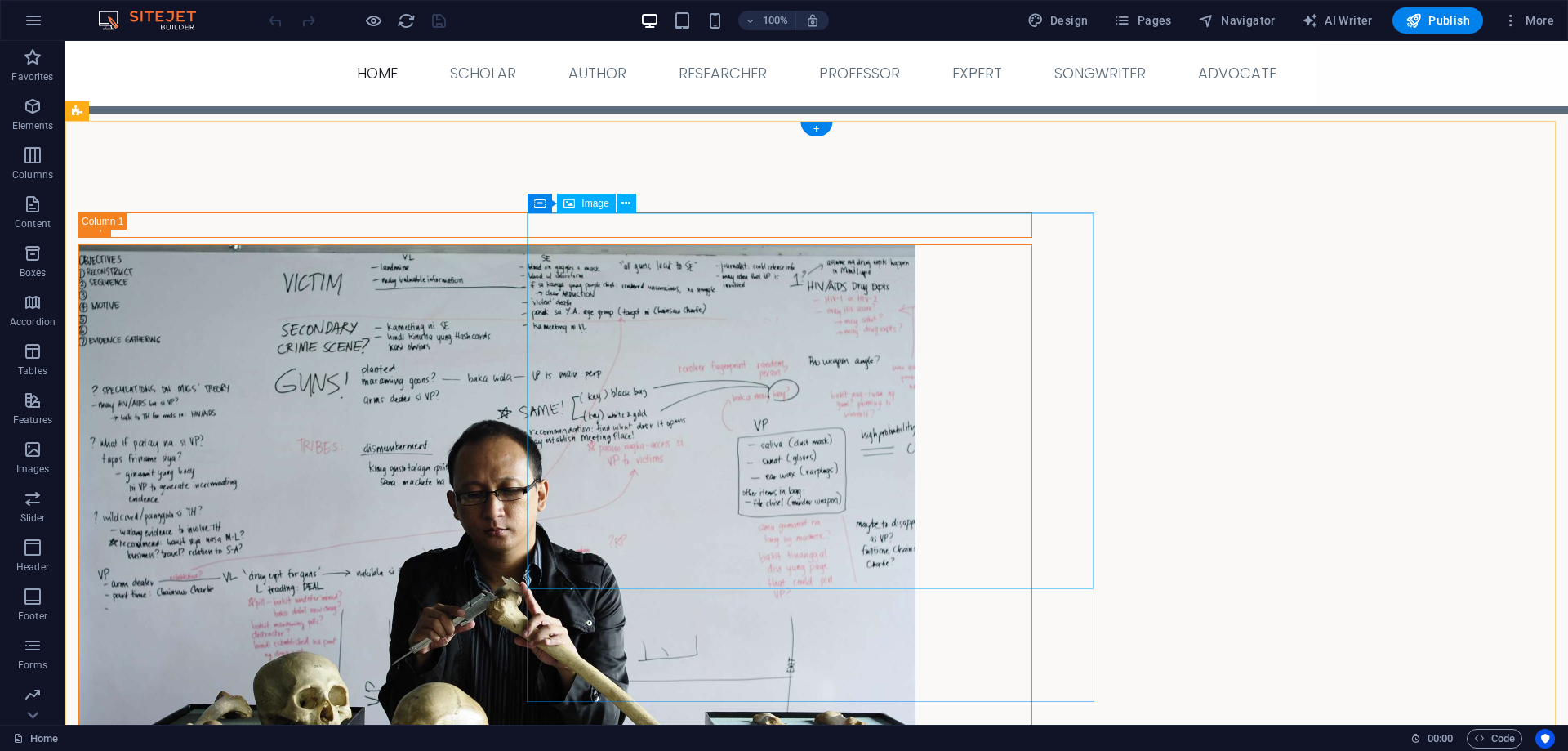
click at [758, 338] on figure at bounding box center [556, 523] width 953 height 556
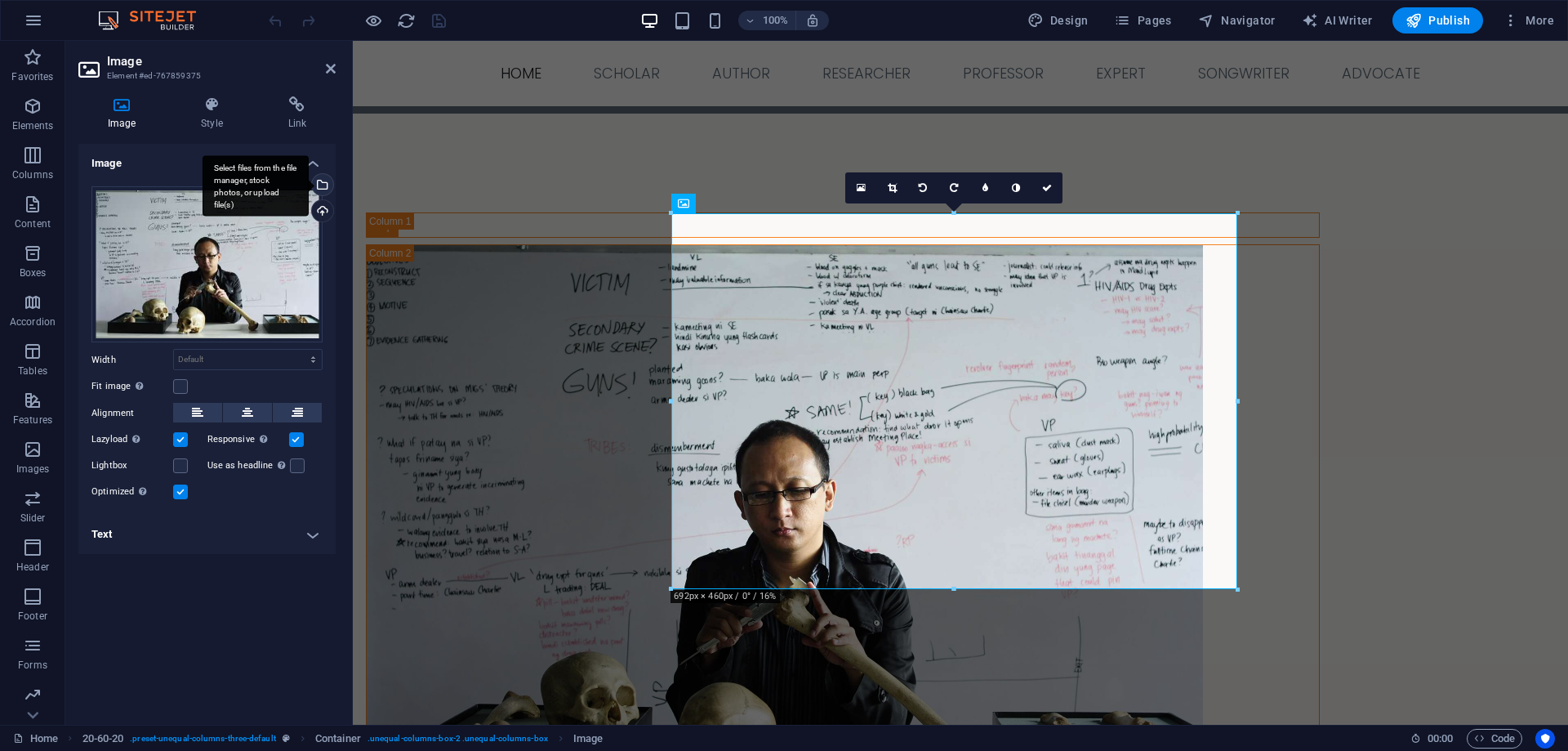
click at [322, 181] on div "Select files from the file manager, stock photos, or upload file(s)" at bounding box center [320, 186] width 24 height 25
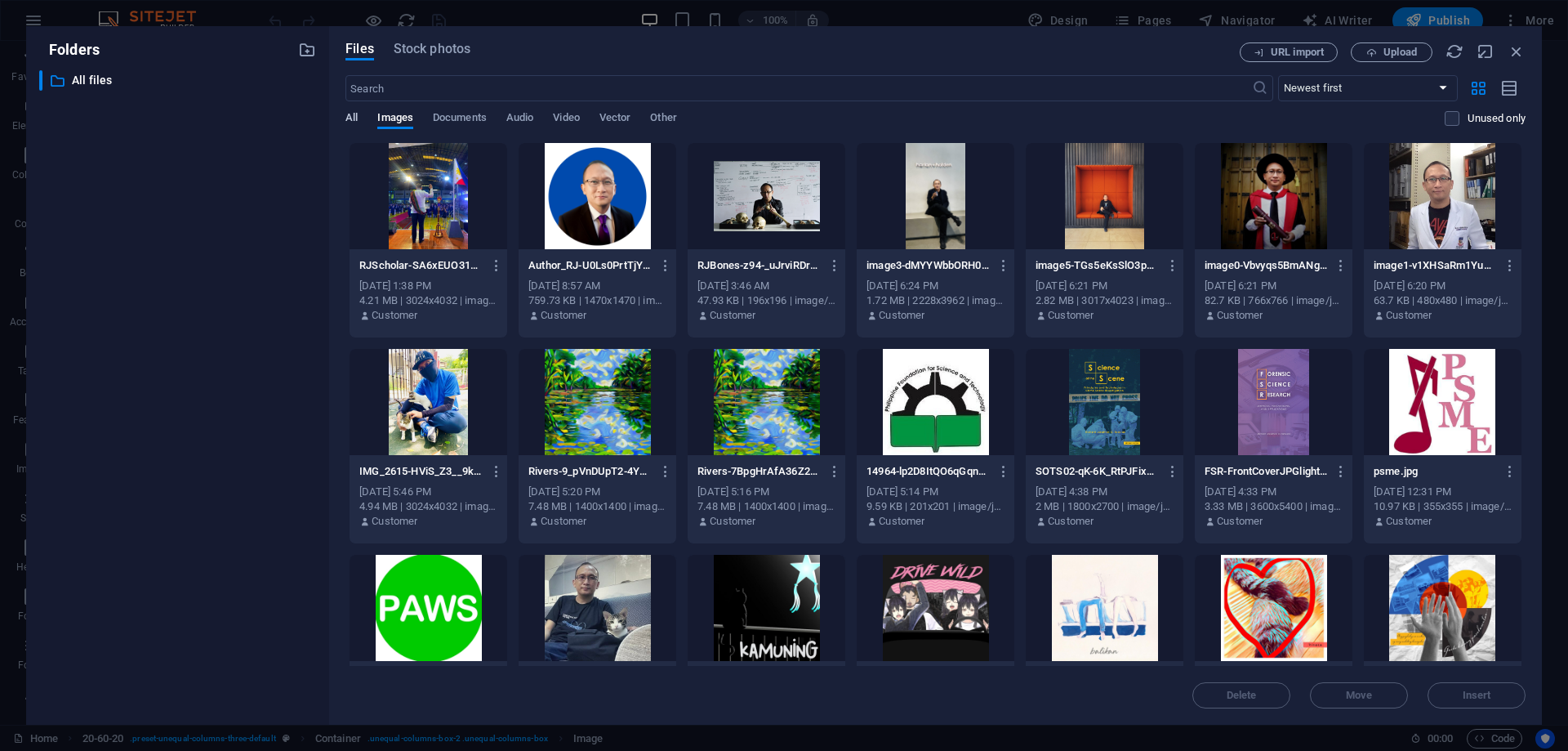
click at [349, 117] on span "All" at bounding box center [352, 119] width 13 height 23
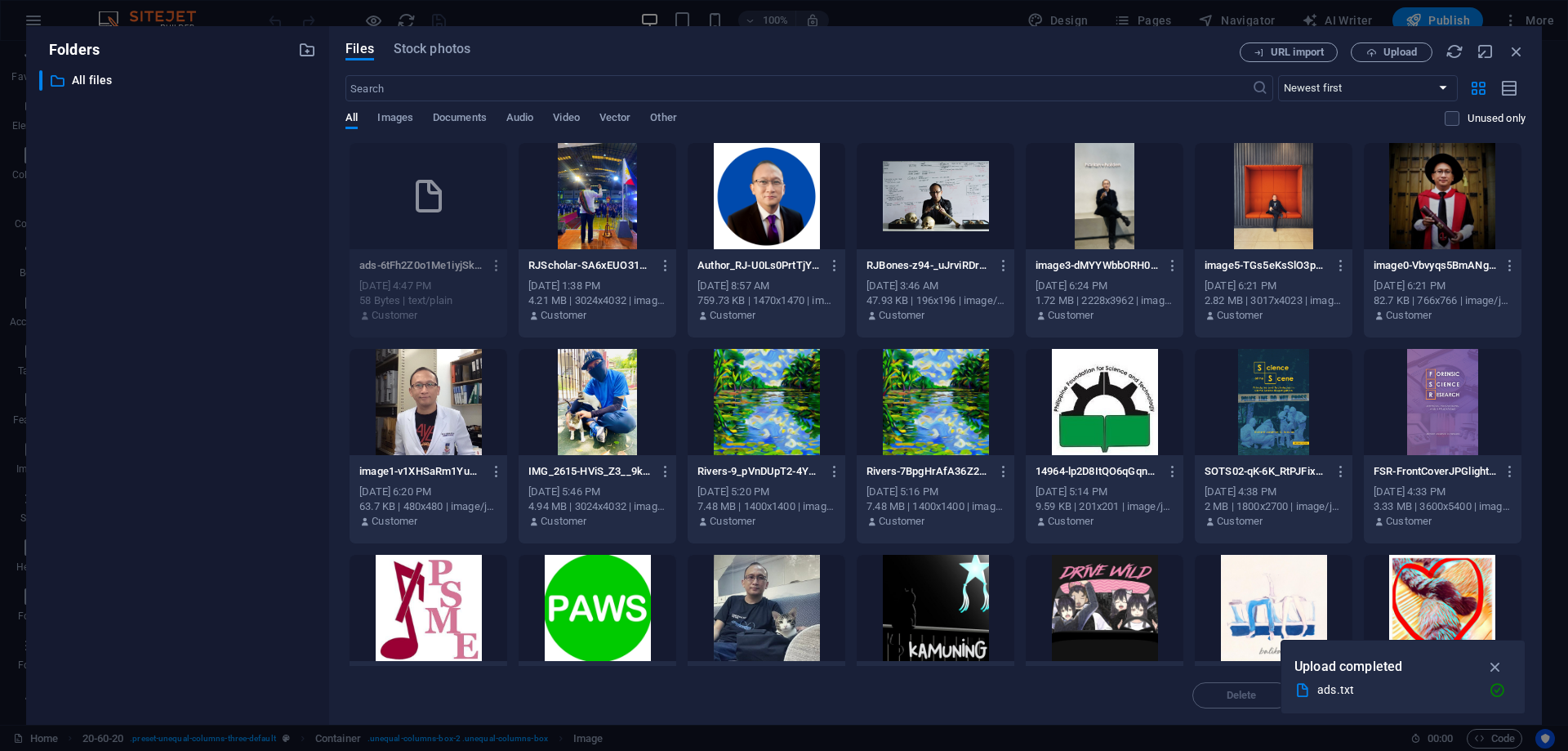
click at [495, 264] on icon "button" at bounding box center [497, 265] width 16 height 15
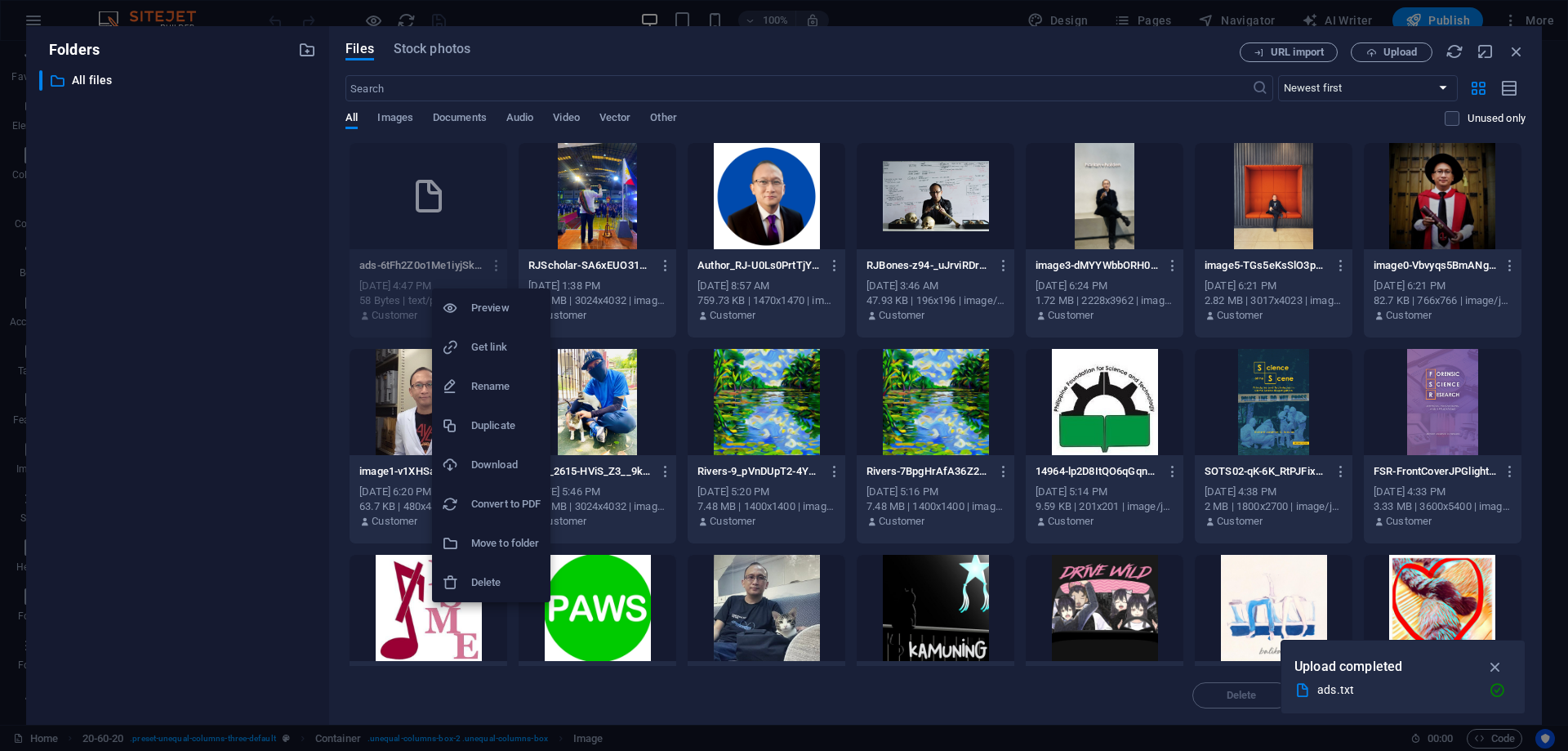
click at [498, 385] on h6 "Rename" at bounding box center [506, 386] width 70 height 20
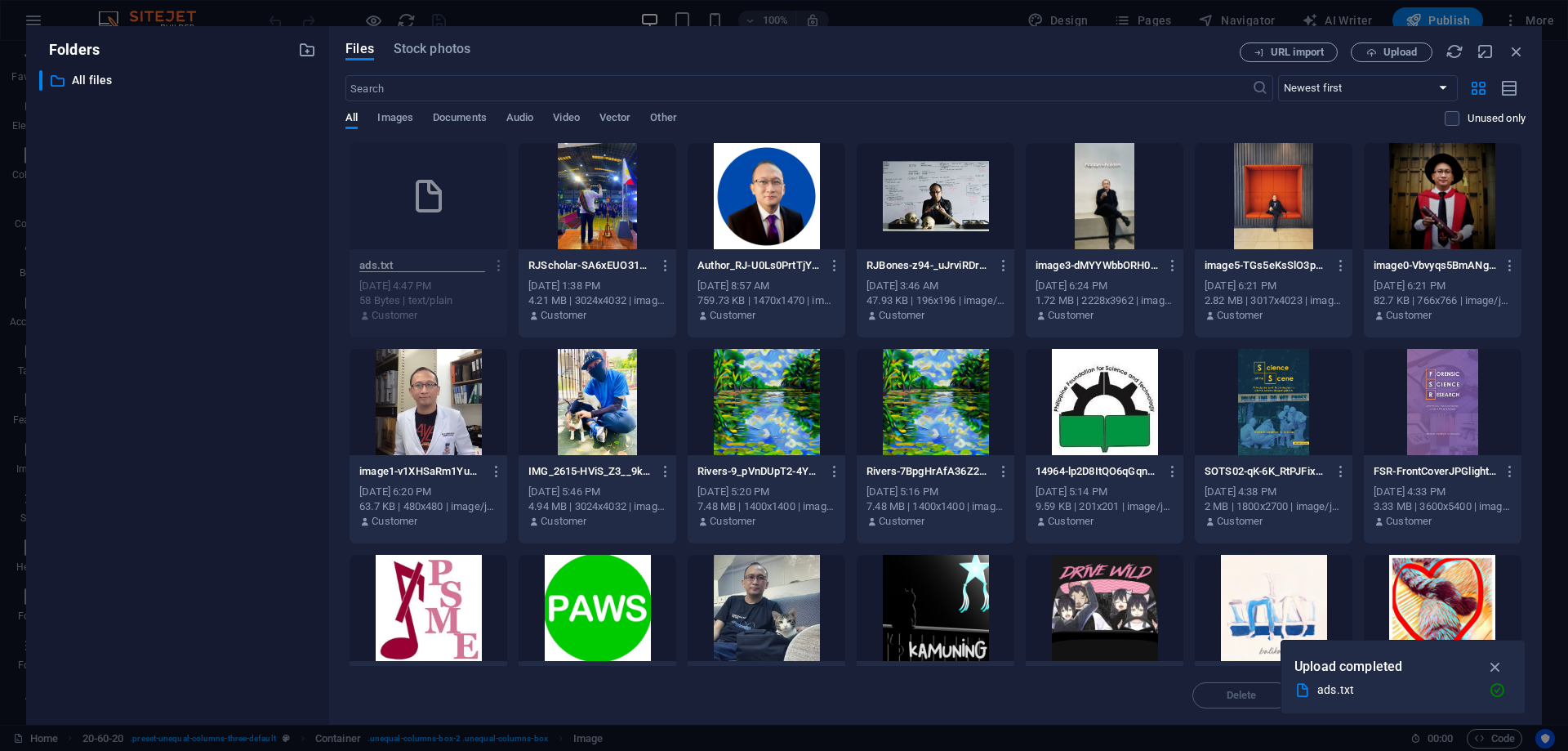
type input "ads.txt"
click at [341, 343] on div "Files Stock photos URL import Upload ​ Newest first Oldest first Name (A-Z) Nam…" at bounding box center [936, 376] width 1213 height 699
click at [494, 266] on icon "button" at bounding box center [497, 265] width 16 height 15
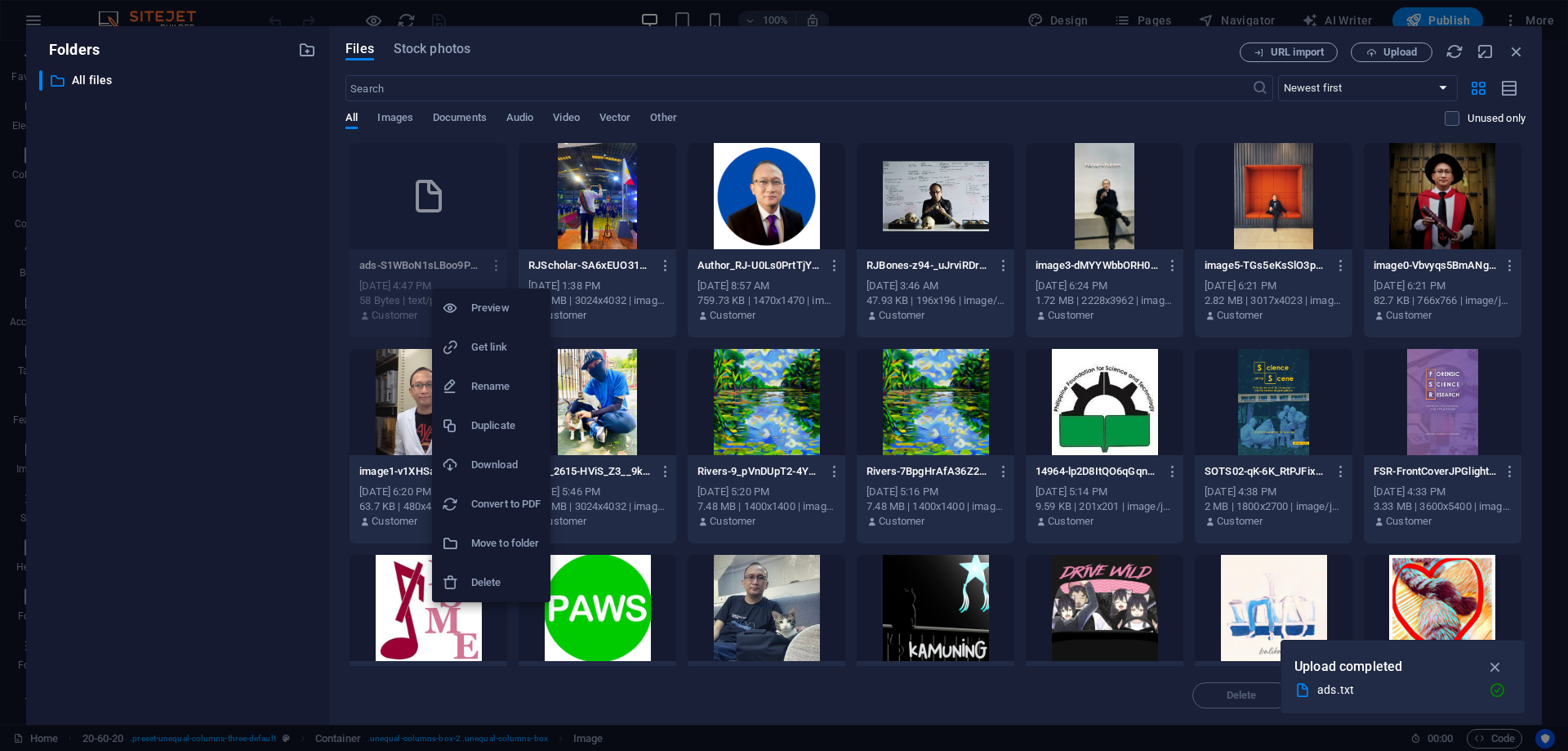
click at [495, 387] on h6 "Rename" at bounding box center [506, 386] width 70 height 20
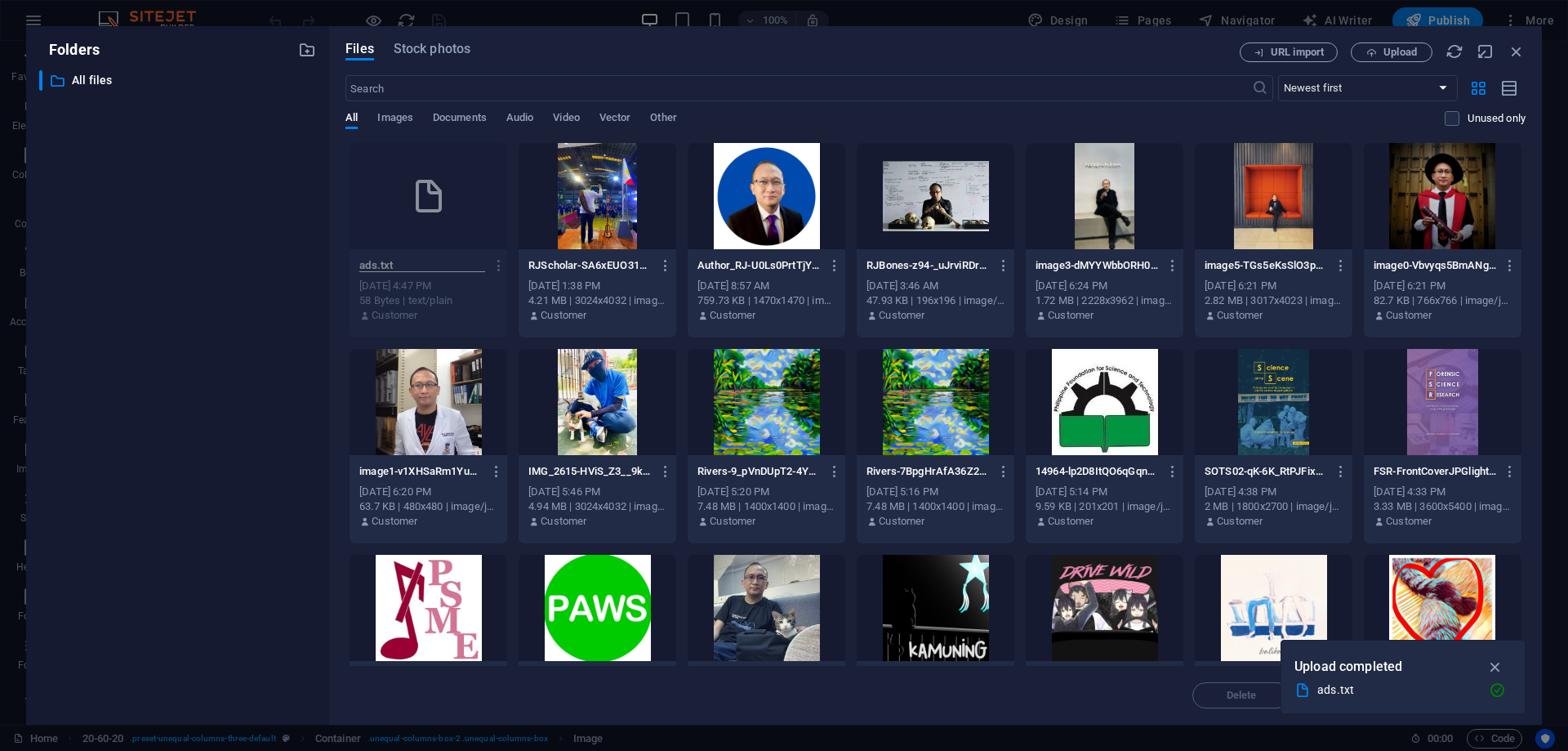
click at [409, 266] on input "ads.txt" at bounding box center [422, 265] width 125 height 13
type input "ads.txt"
click at [467, 119] on span "Documents" at bounding box center [460, 119] width 54 height 23
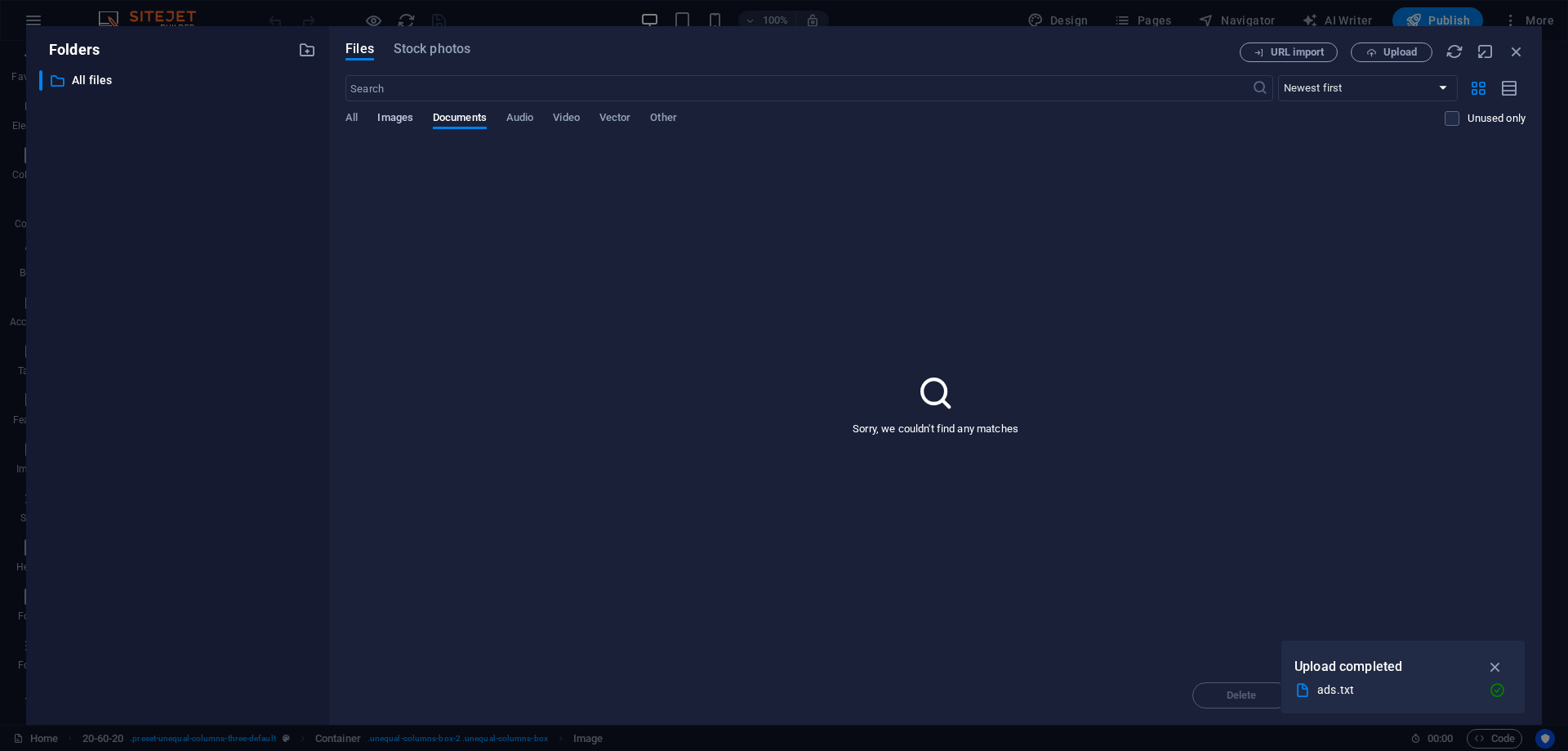
click at [398, 118] on span "Images" at bounding box center [395, 119] width 36 height 23
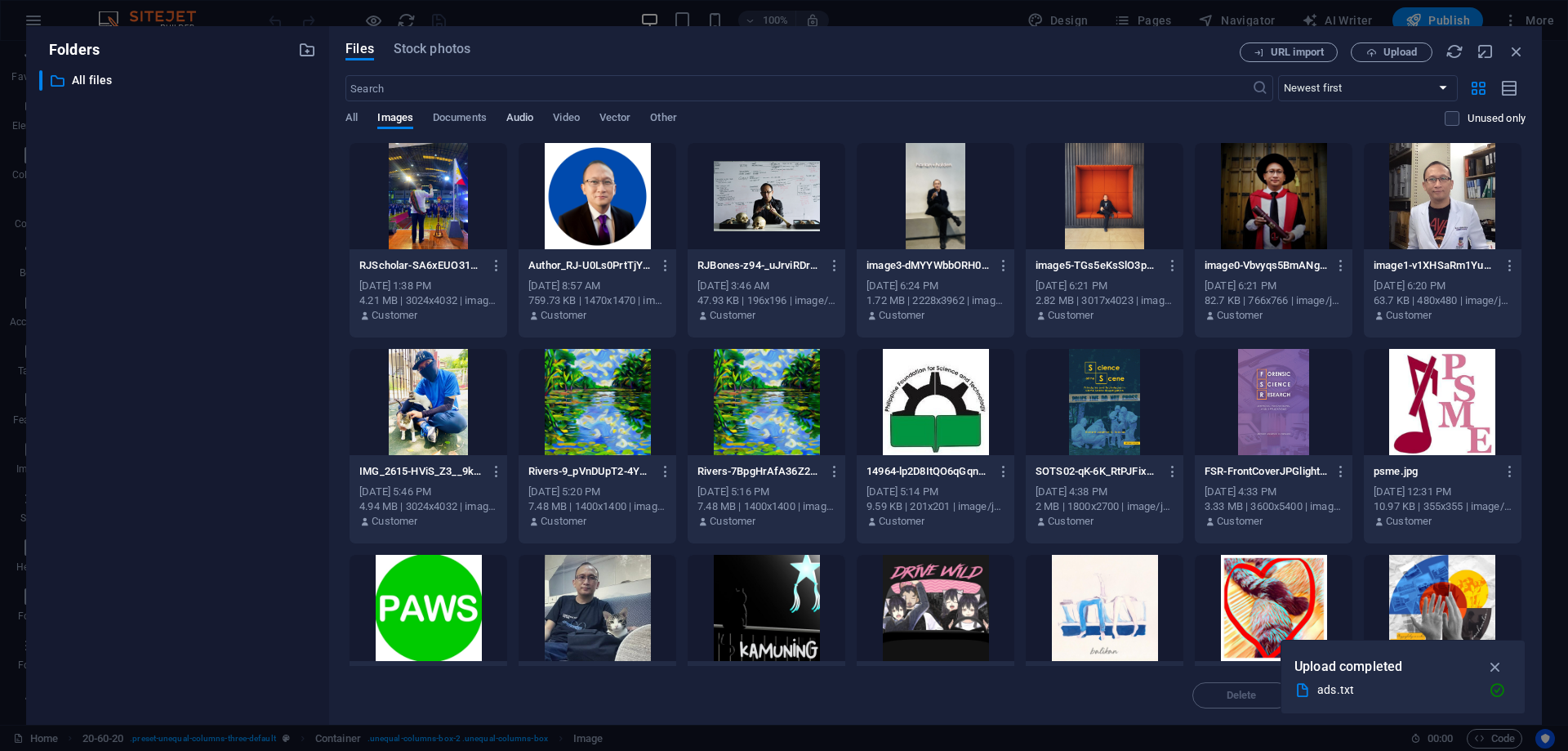
click at [525, 119] on span "Audio" at bounding box center [520, 119] width 27 height 23
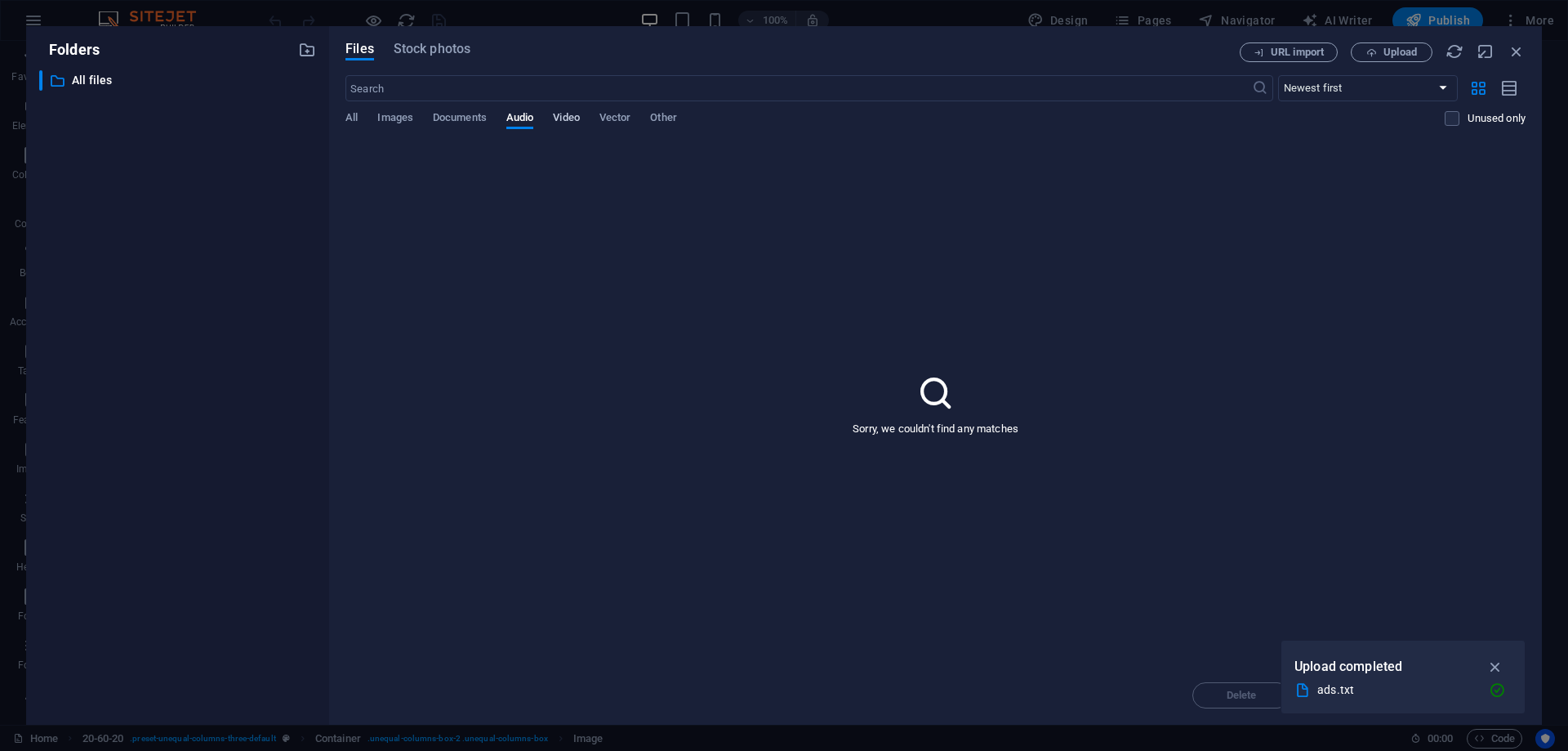
click at [574, 117] on span "Video" at bounding box center [565, 119] width 26 height 23
click at [615, 116] on span "Vector" at bounding box center [615, 119] width 32 height 23
click at [662, 114] on span "Other" at bounding box center [662, 119] width 26 height 23
click at [351, 117] on span "All" at bounding box center [352, 119] width 13 height 23
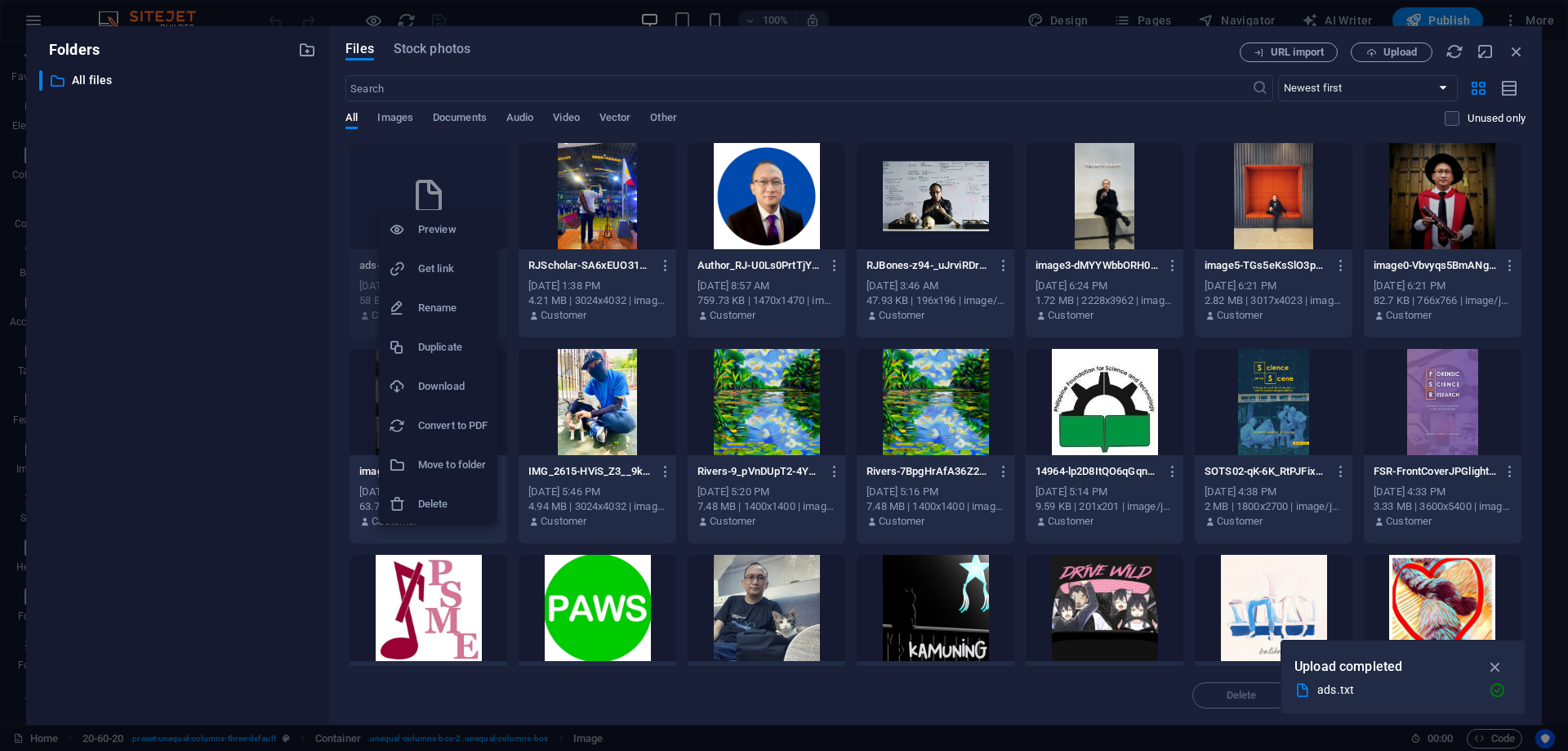
click at [437, 221] on h6 "Preview" at bounding box center [453, 229] width 70 height 20
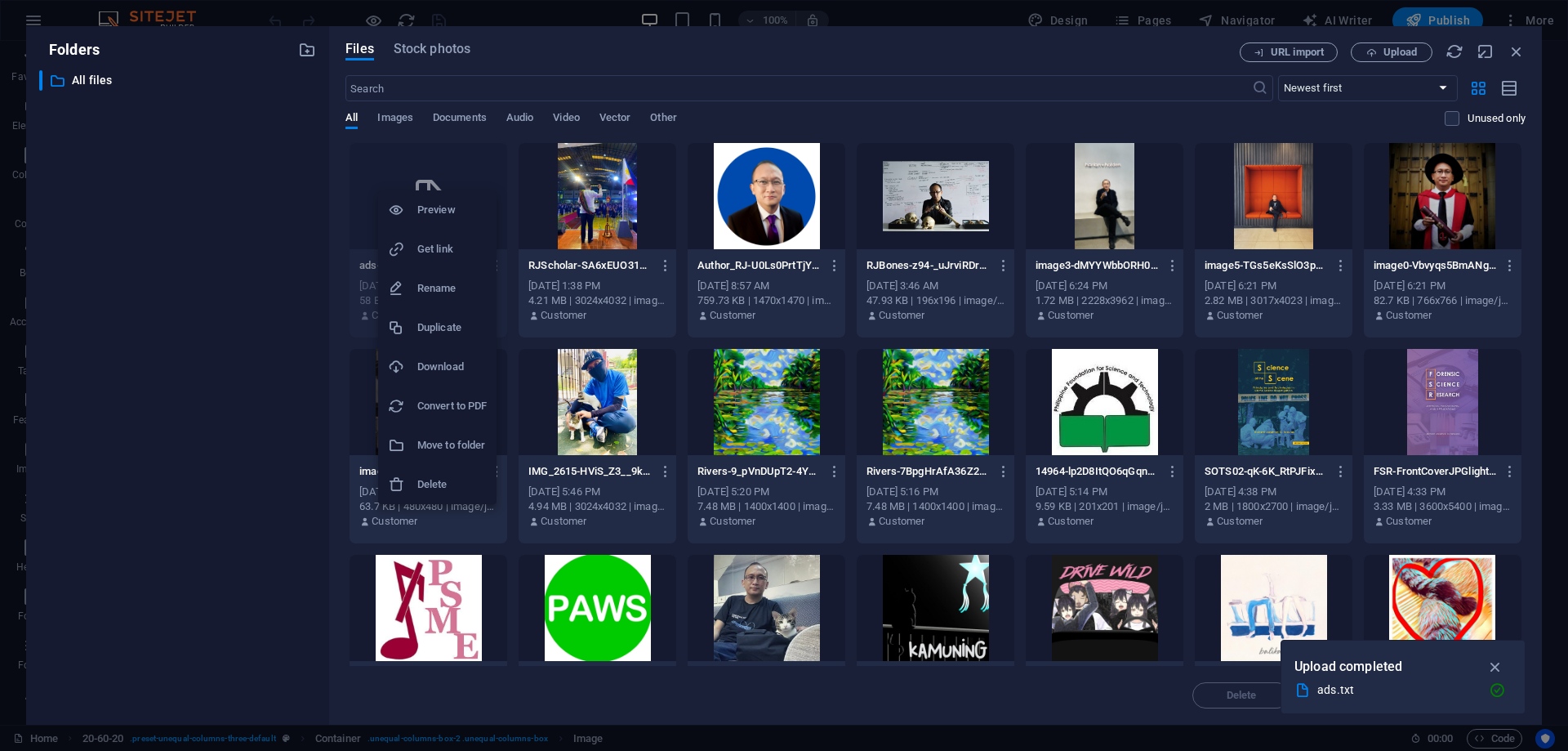
click at [446, 253] on h6 "Get link" at bounding box center [452, 249] width 70 height 20
click at [434, 249] on h6 "Get link" at bounding box center [460, 257] width 70 height 20
click at [449, 303] on h6 "Rename" at bounding box center [444, 307] width 70 height 20
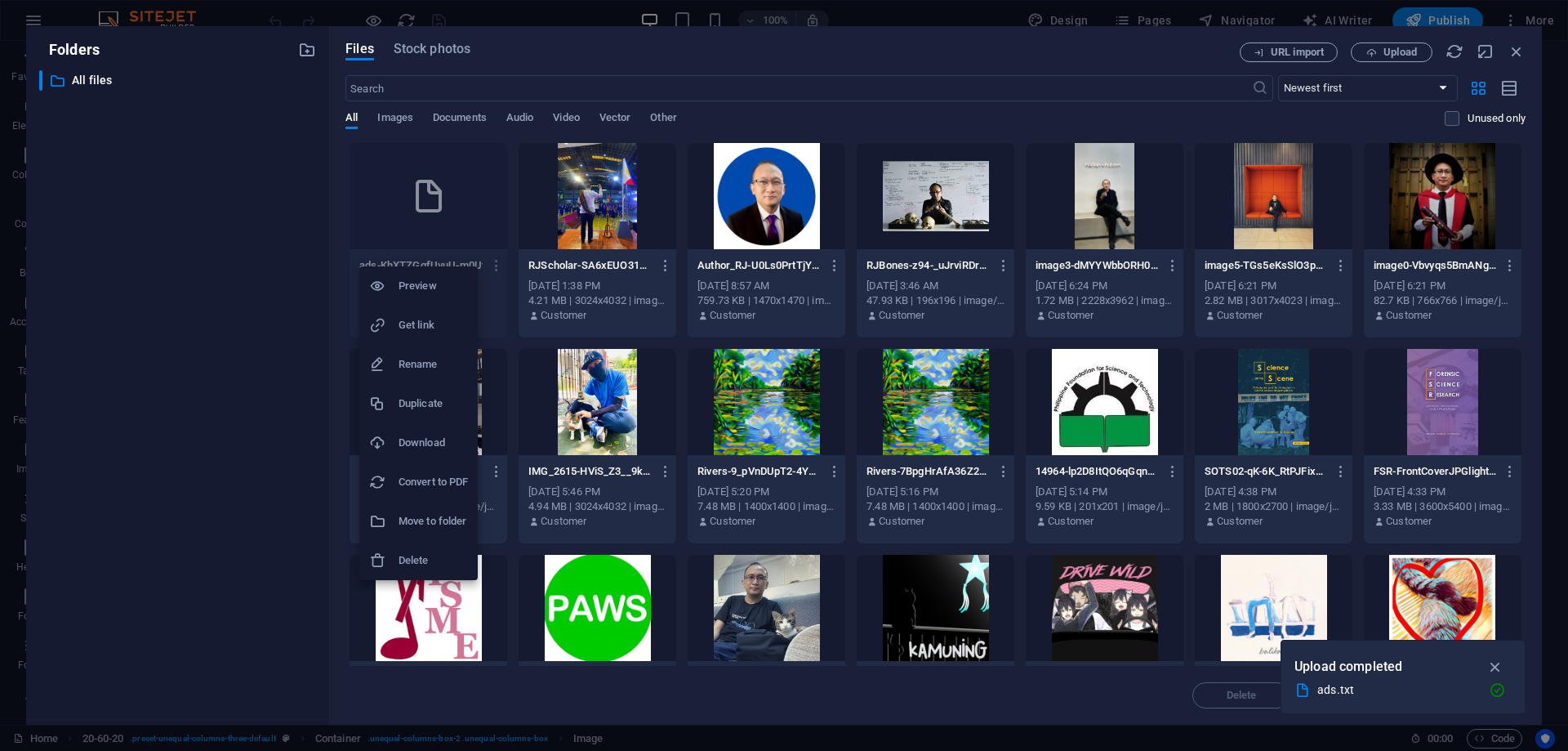
click at [428, 361] on h6 "Rename" at bounding box center [433, 365] width 70 height 20
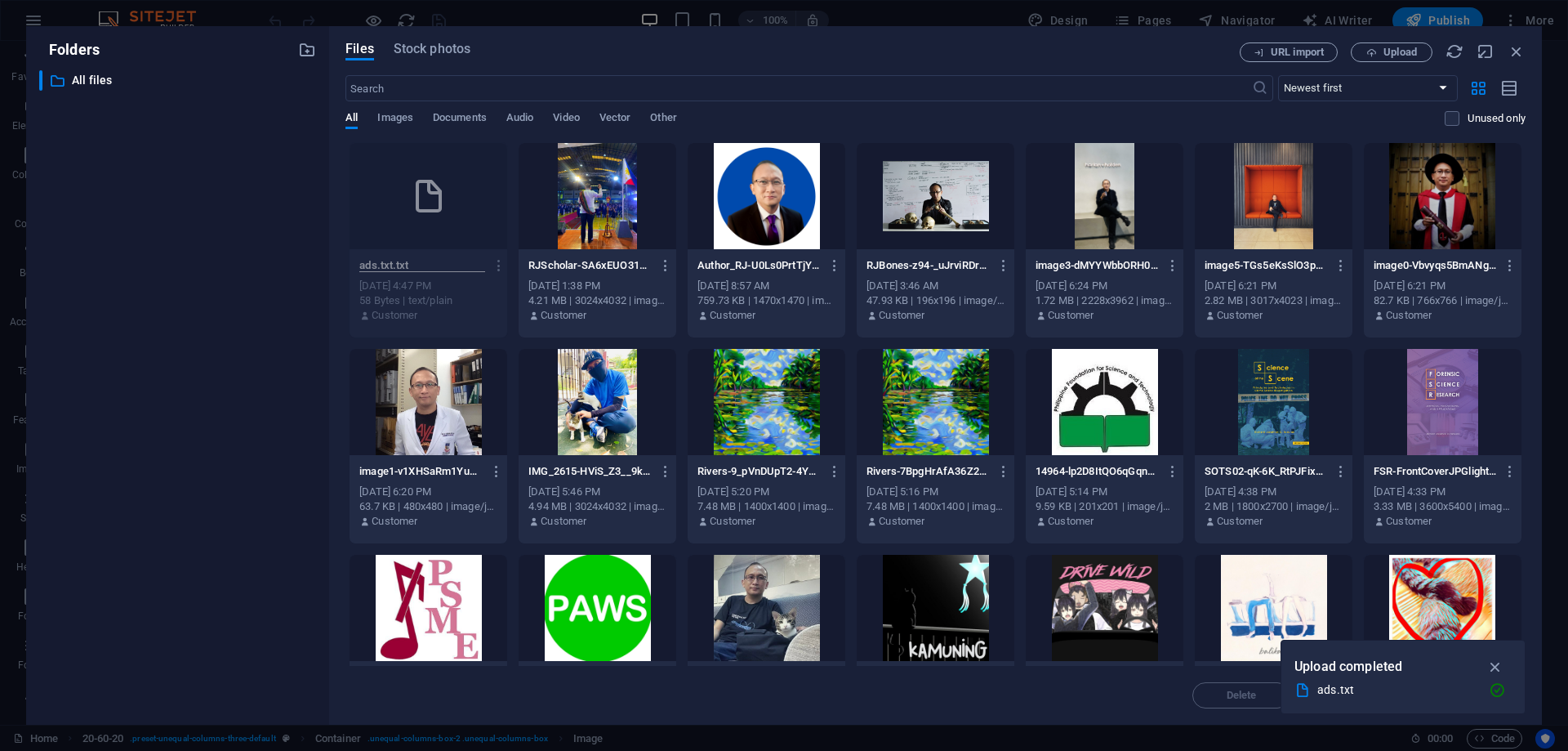
type input "ads.txt.txt"
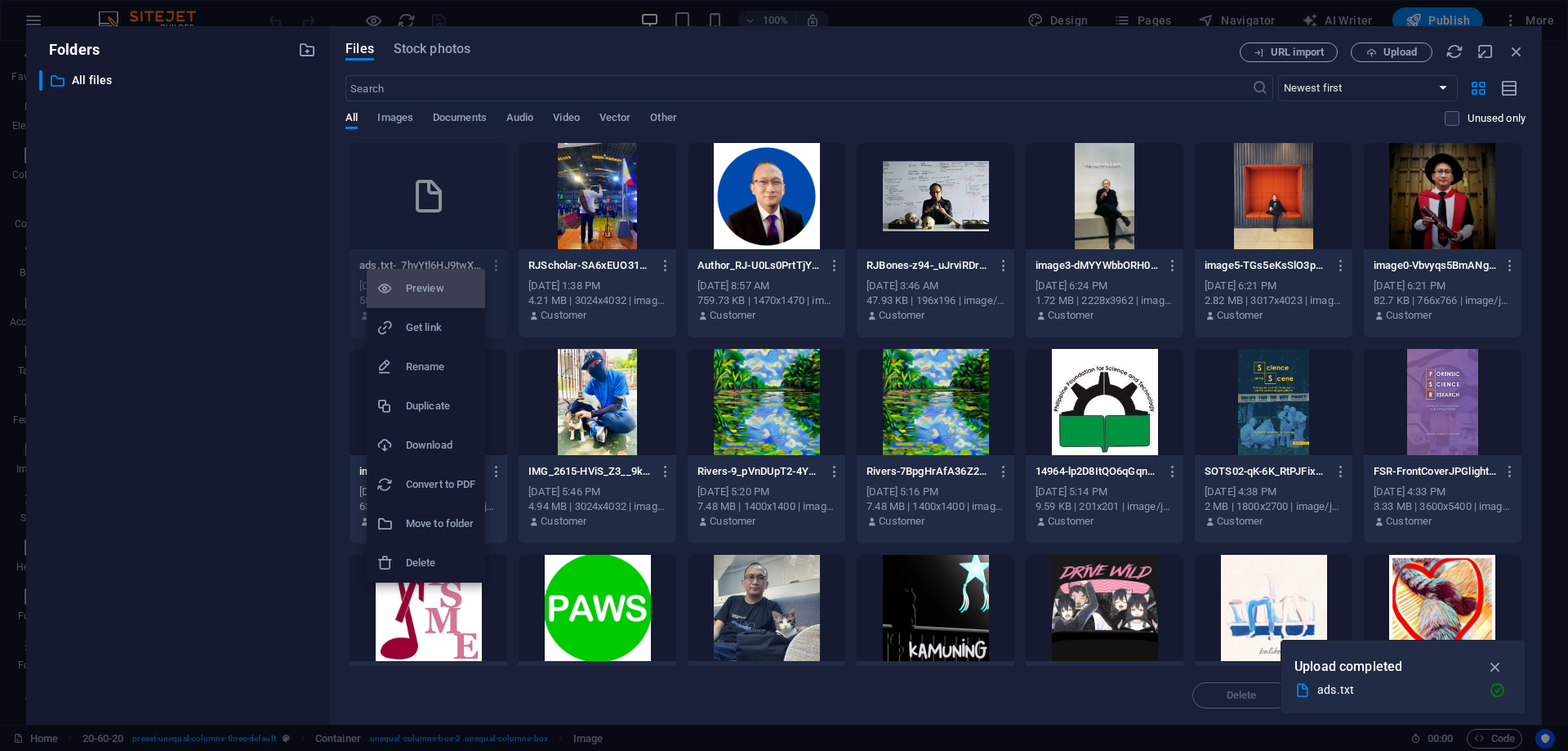
click at [441, 369] on h6 "Rename" at bounding box center [440, 367] width 70 height 20
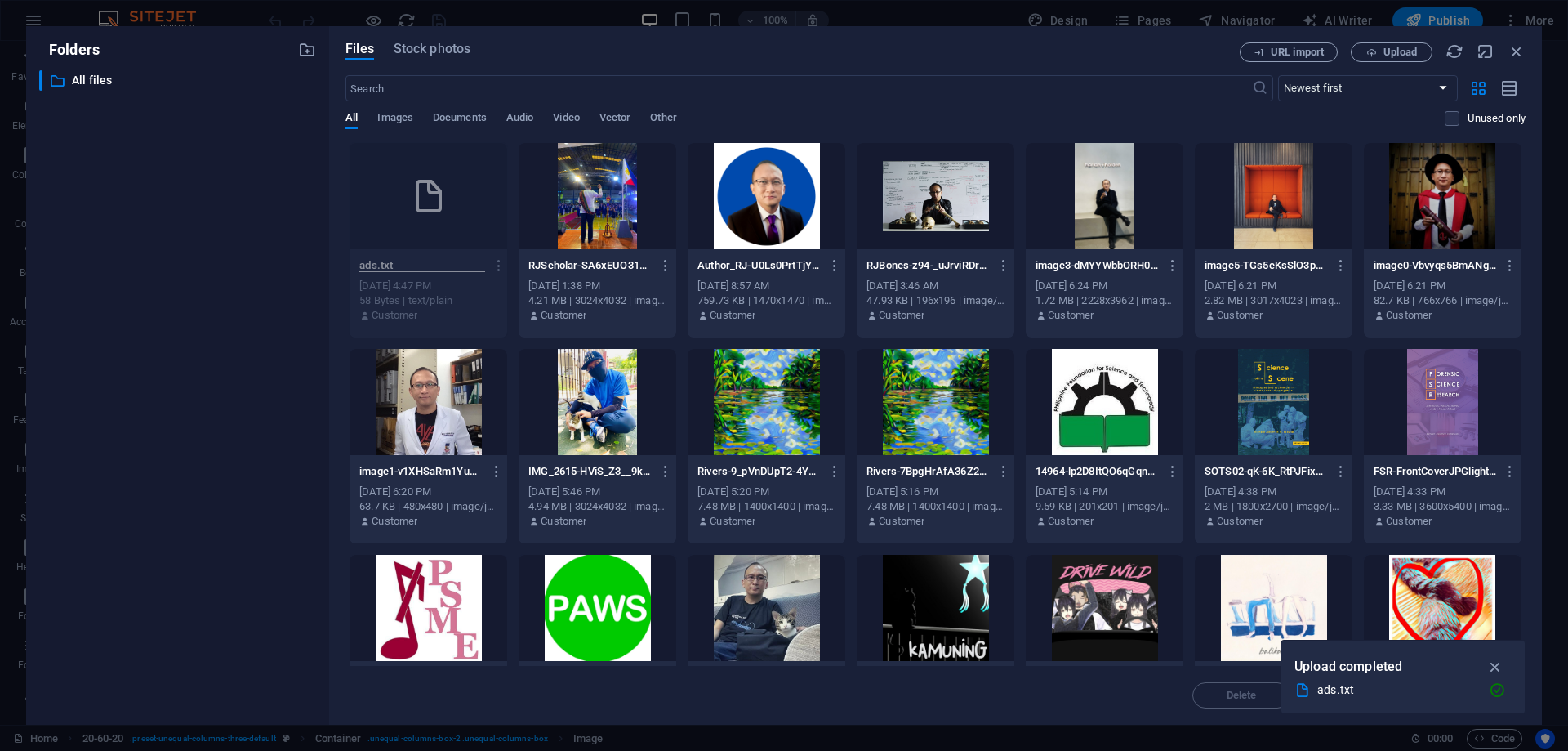
type input "ads.txt"
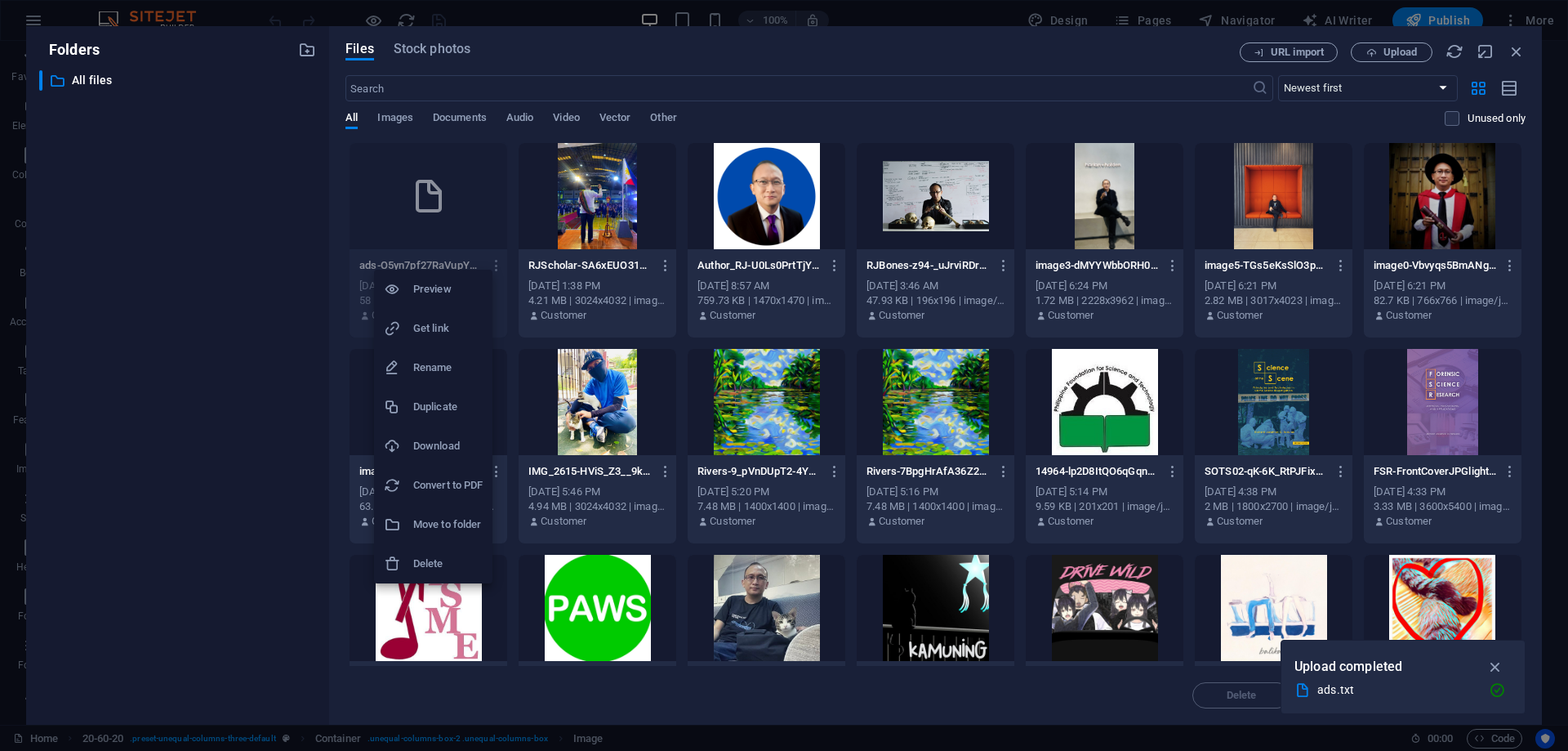
click at [1519, 52] on div at bounding box center [784, 376] width 1568 height 751
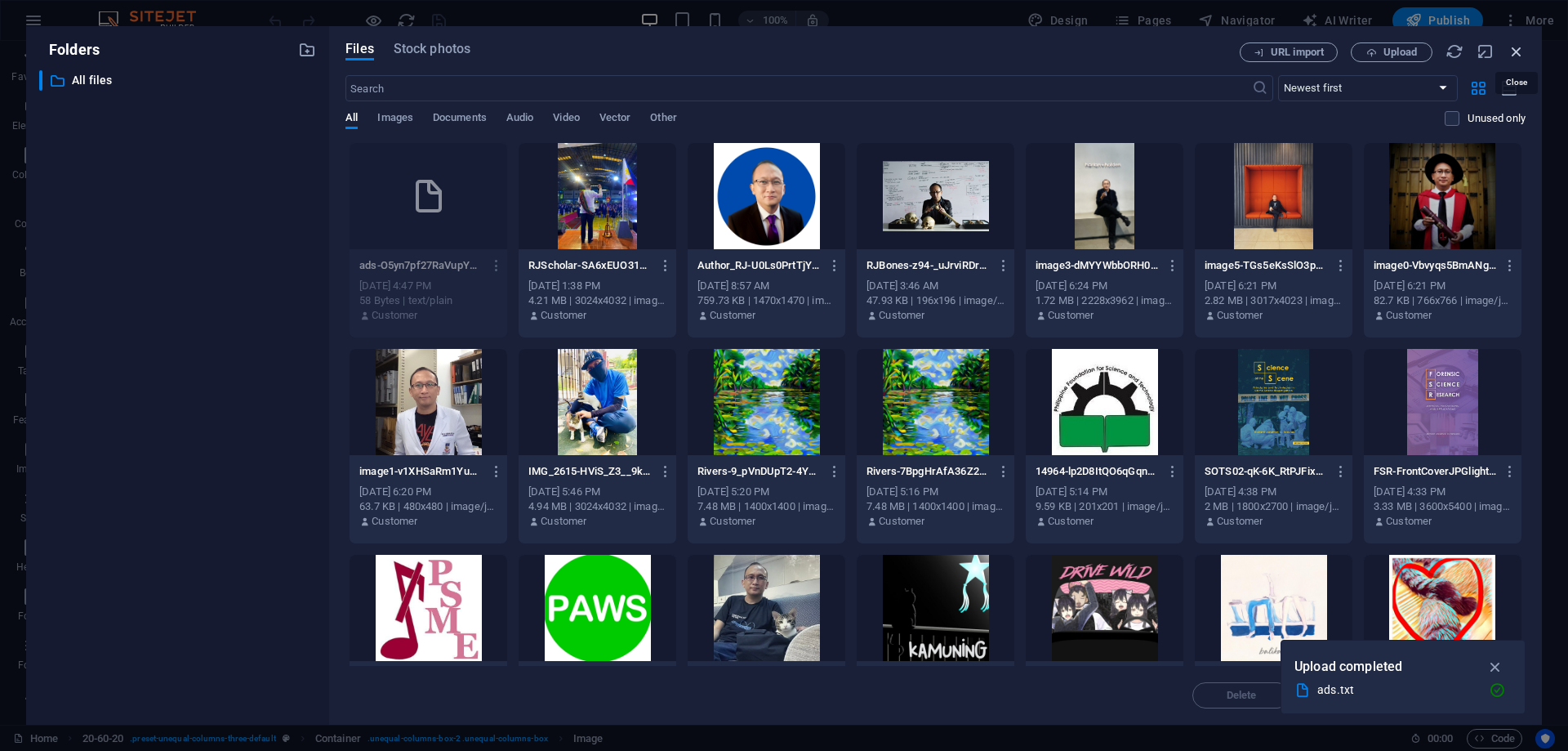
click at [1515, 51] on icon "button" at bounding box center [1517, 51] width 18 height 18
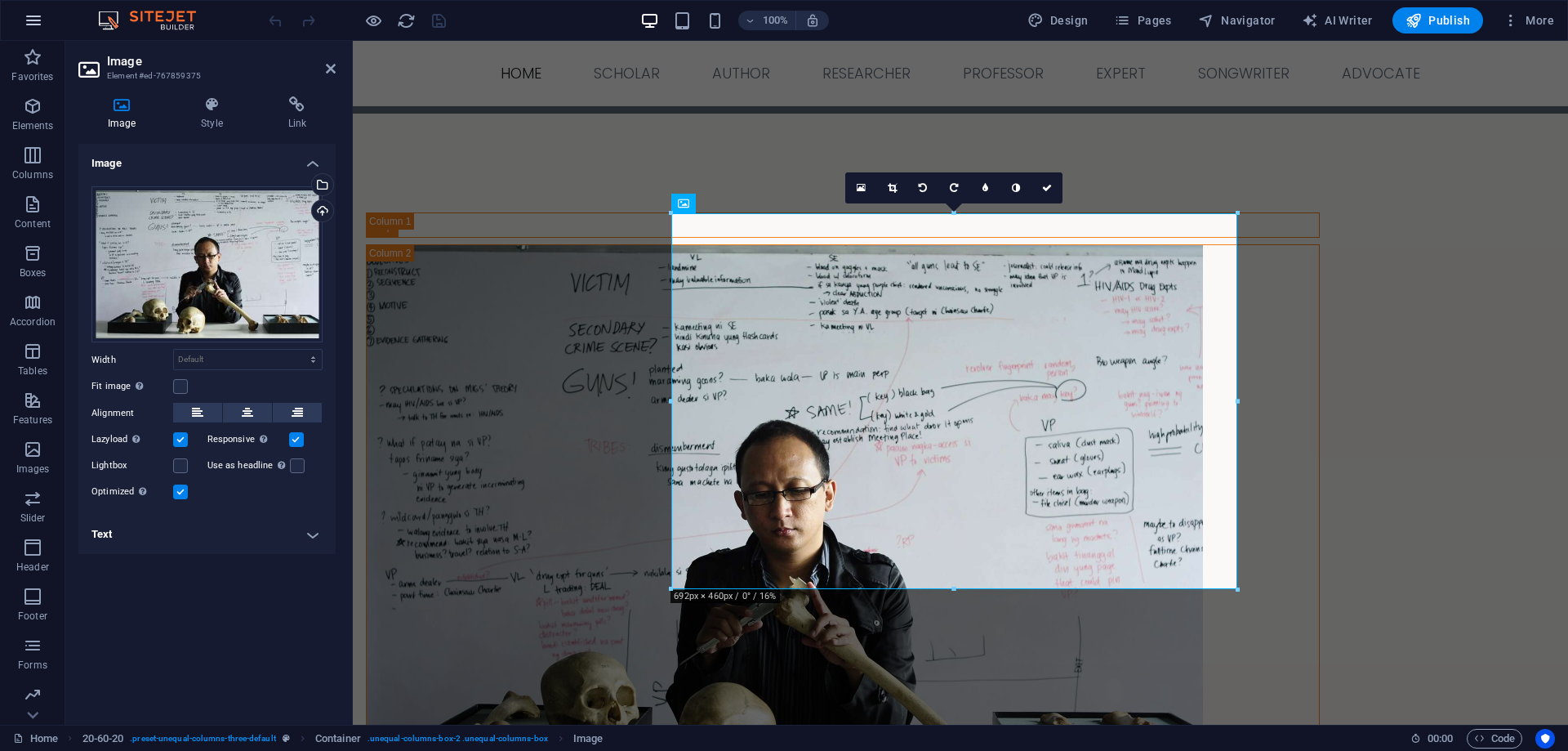
click at [29, 23] on icon "button" at bounding box center [33, 21] width 20 height 20
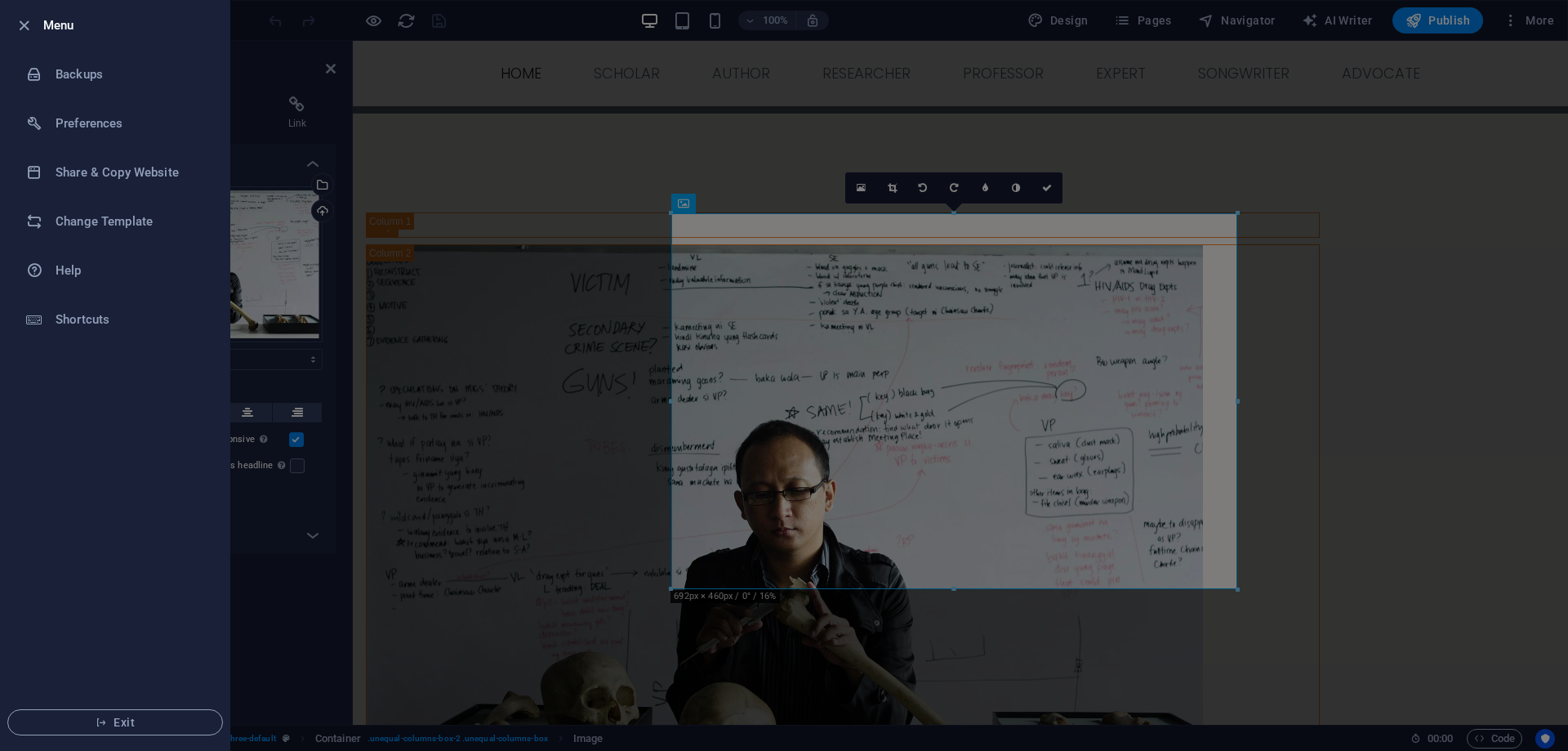
drag, startPoint x: 411, startPoint y: 236, endPoint x: 399, endPoint y: 116, distance: 120.6
click at [411, 236] on div at bounding box center [784, 376] width 1568 height 751
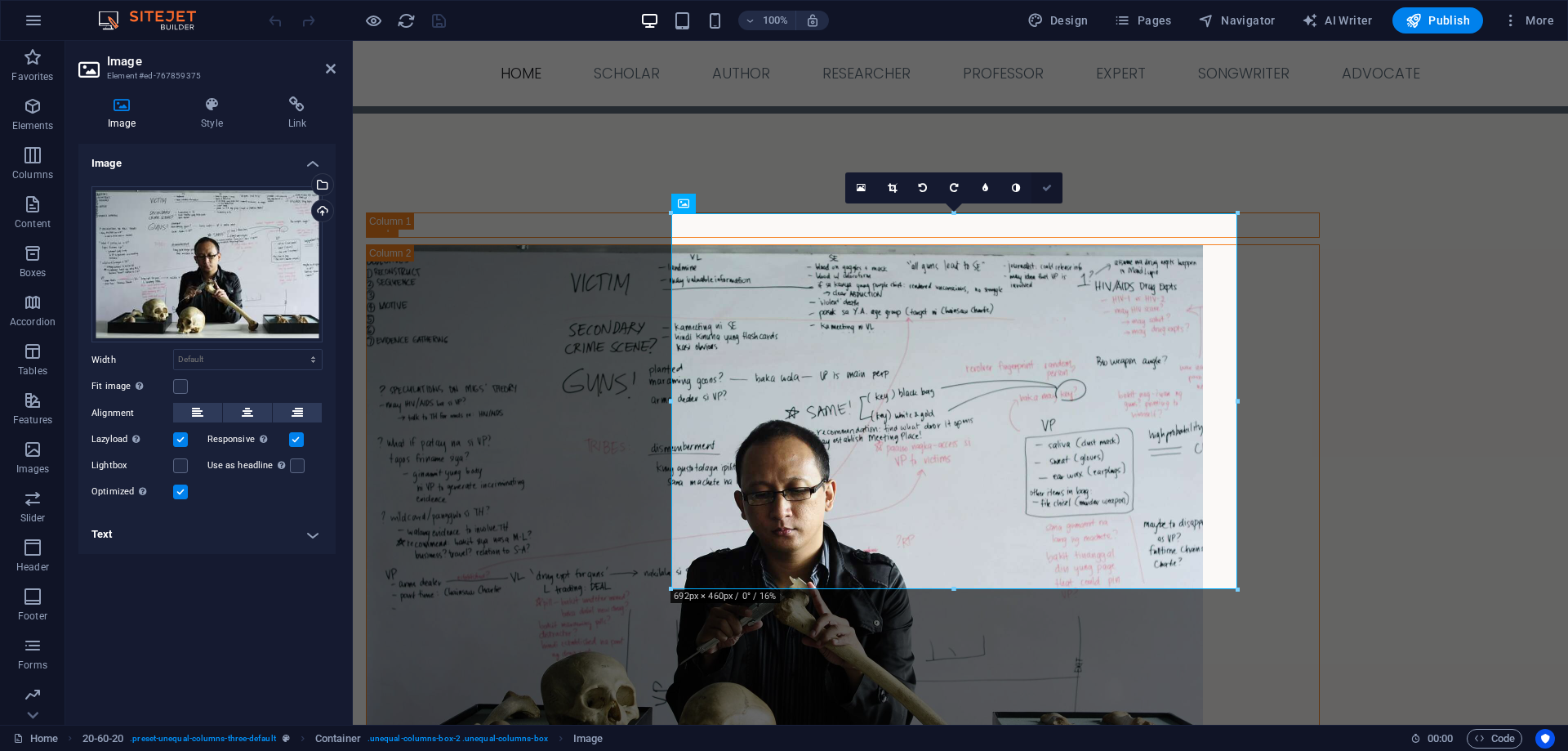
click at [1047, 186] on icon at bounding box center [1047, 188] width 10 height 10
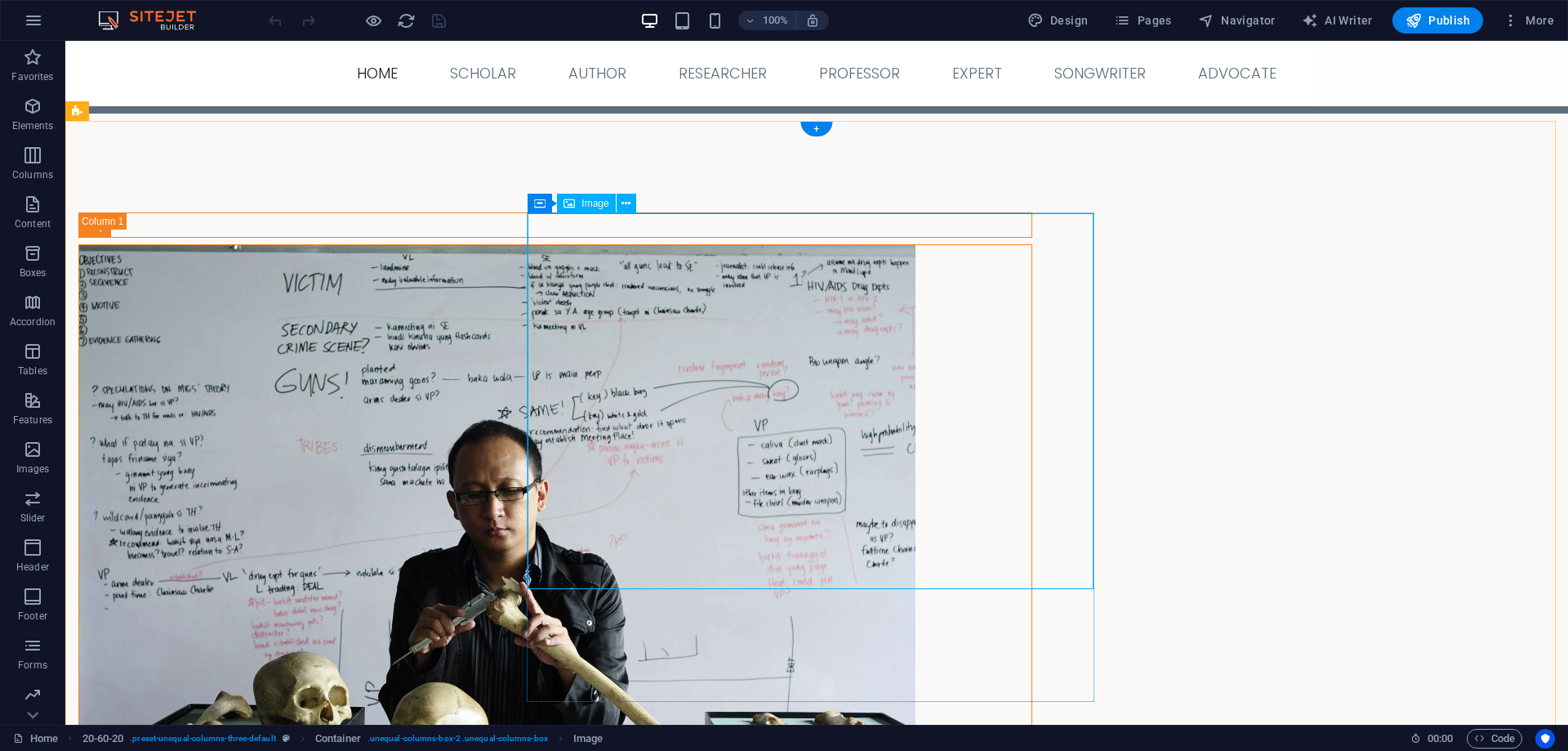
click at [779, 418] on figure at bounding box center [556, 523] width 953 height 556
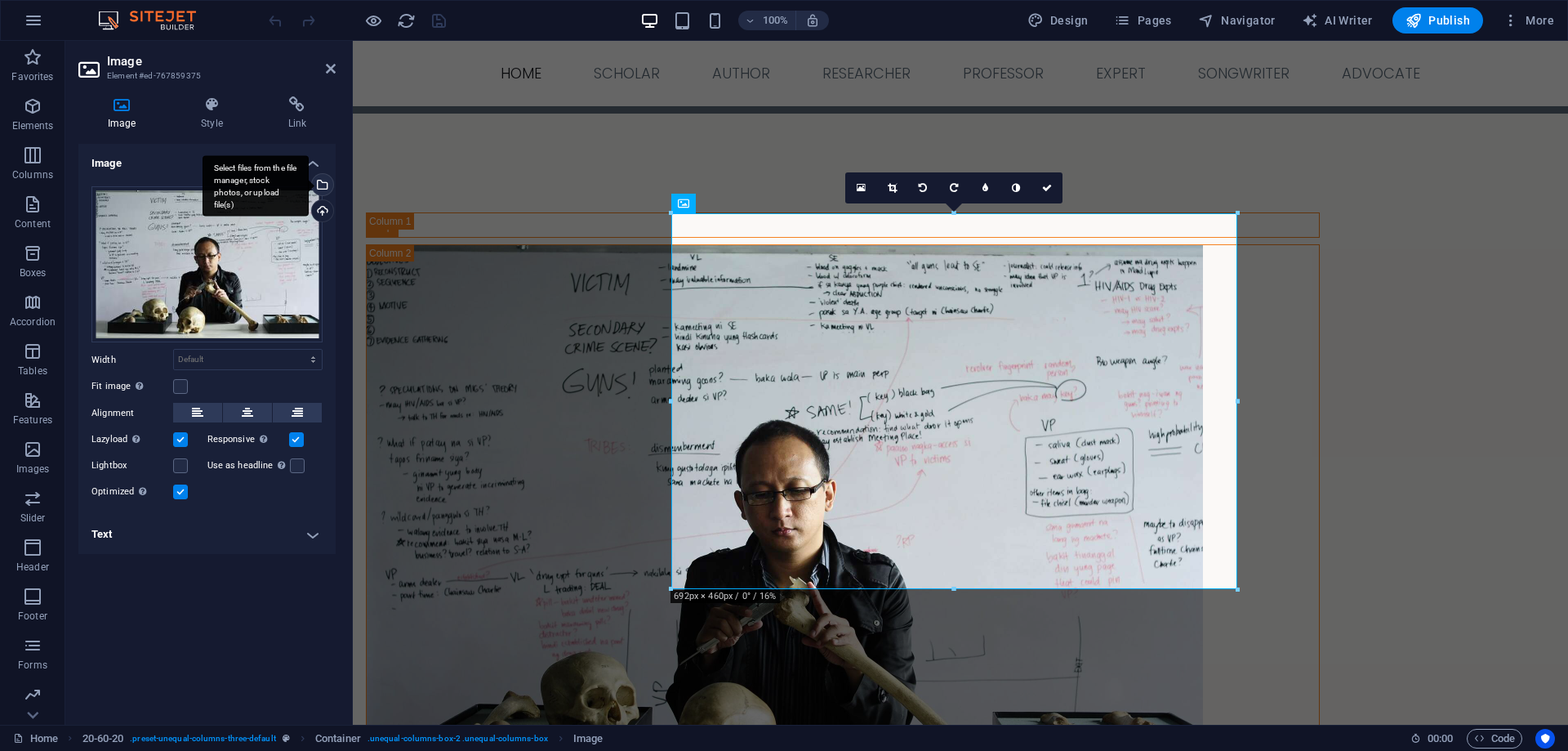
click at [321, 180] on div "Select files from the file manager, stock photos, or upload file(s)" at bounding box center [320, 186] width 24 height 25
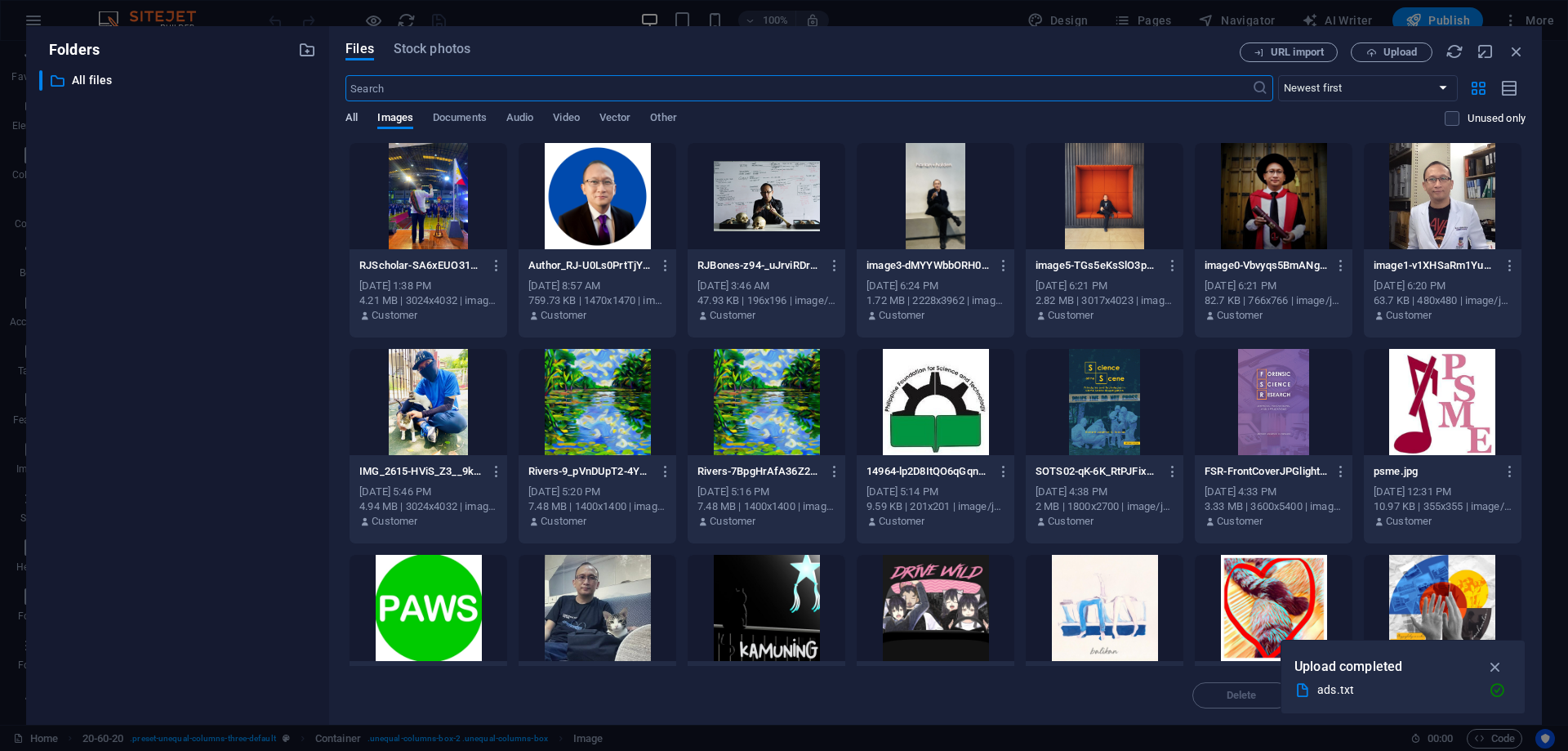
click at [353, 119] on span "All" at bounding box center [352, 119] width 13 height 23
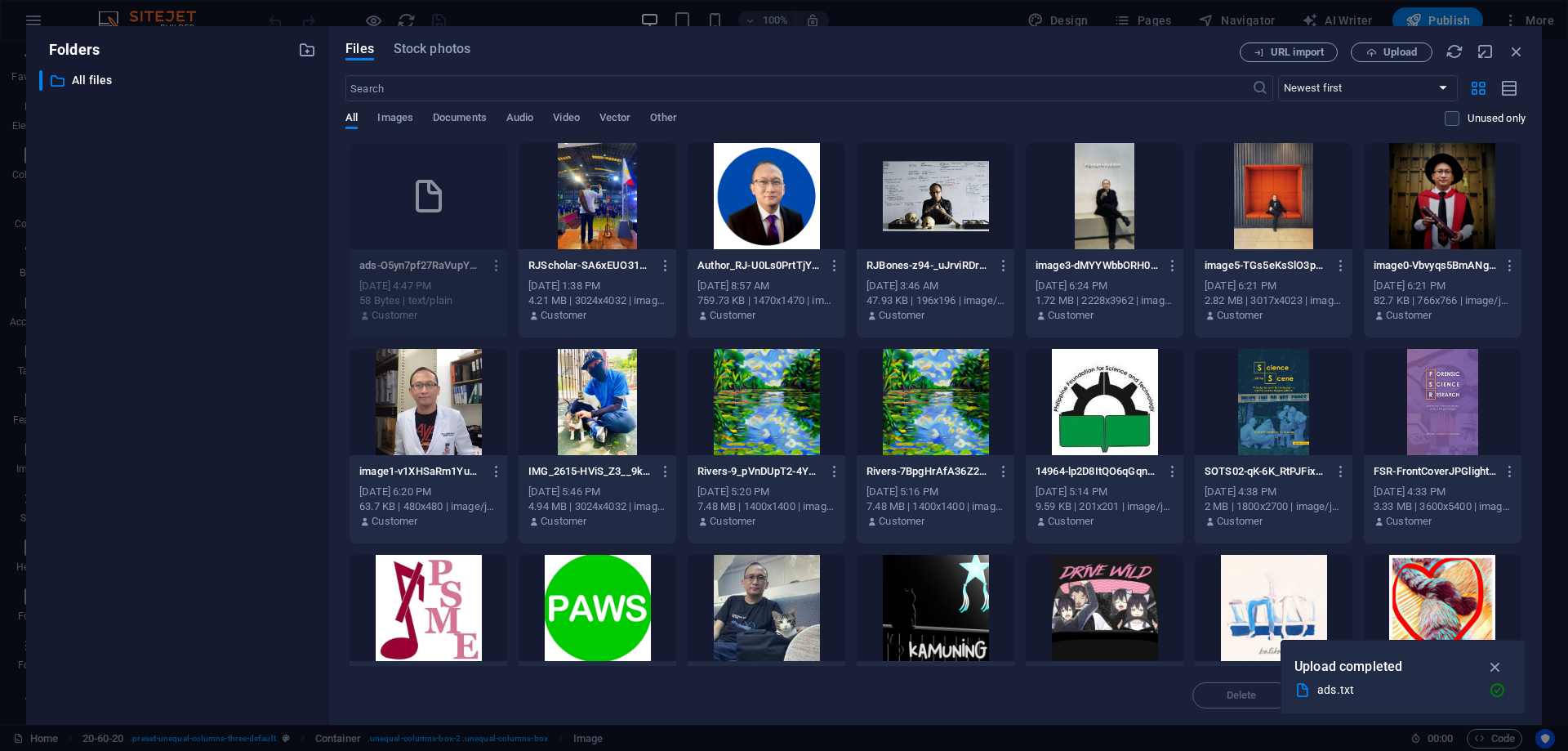
click at [496, 263] on icon "button" at bounding box center [497, 265] width 16 height 15
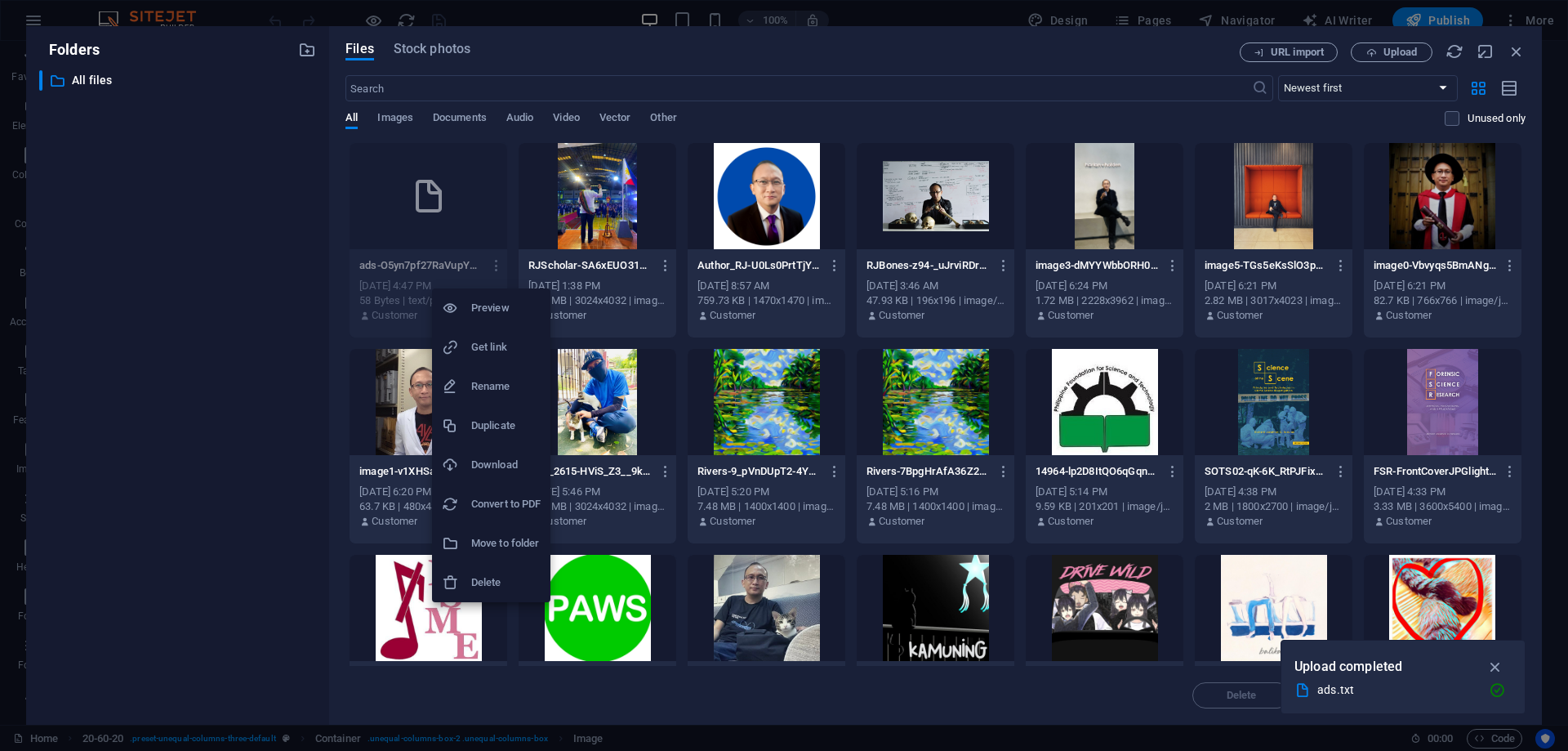
click at [503, 585] on h6 "Delete" at bounding box center [506, 582] width 70 height 20
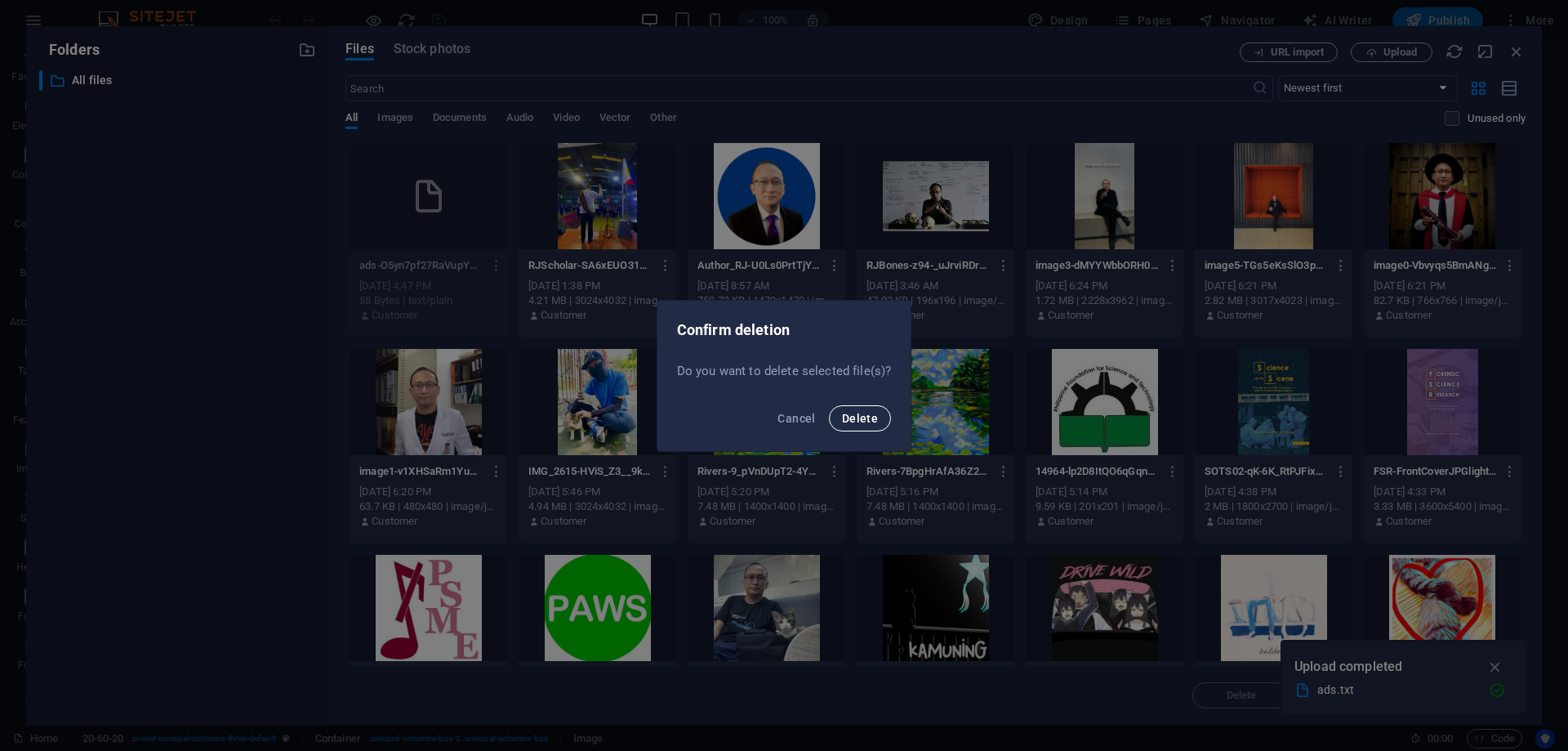
click at [856, 418] on span "Delete" at bounding box center [859, 418] width 36 height 13
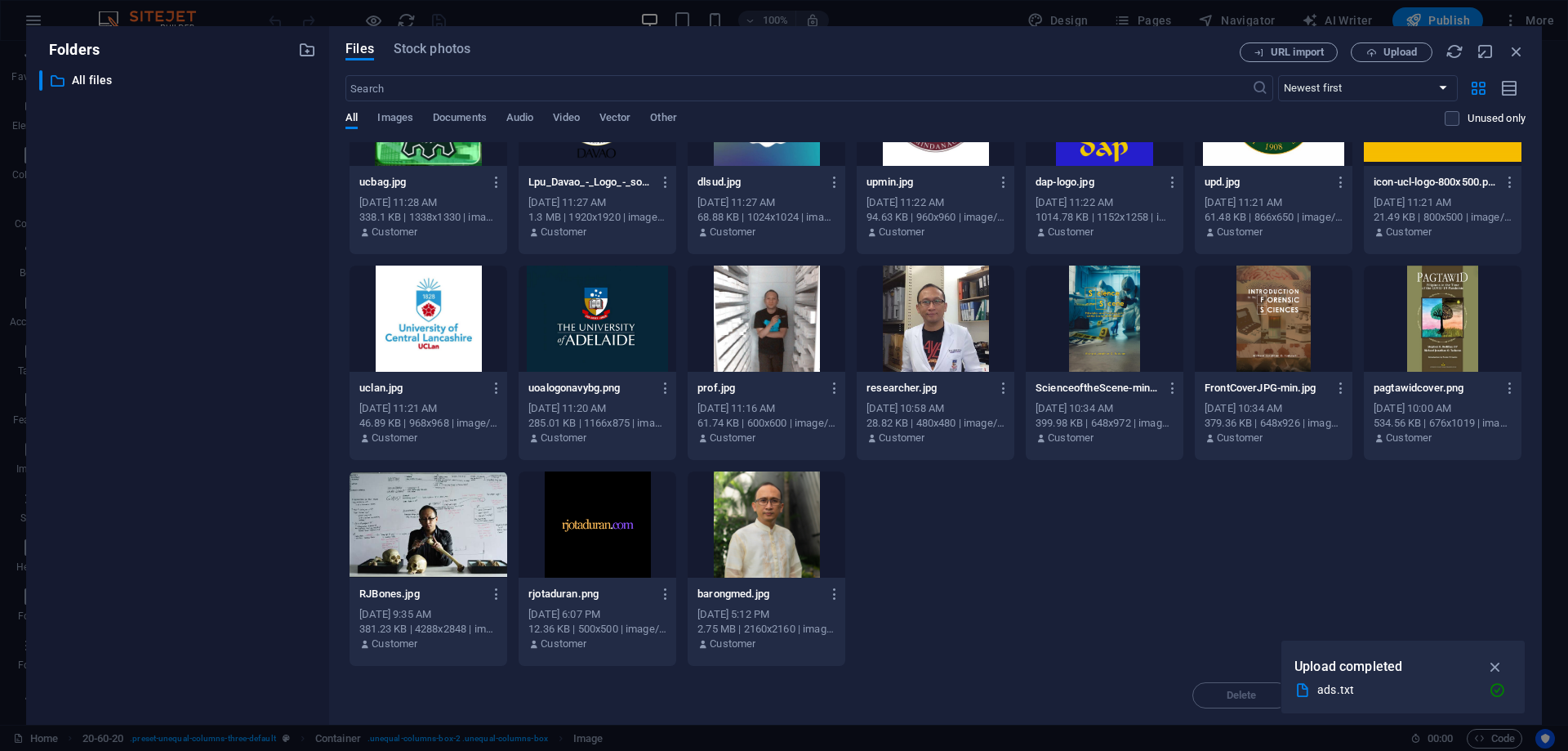
scroll to position [908, 0]
click at [1519, 51] on icon "button" at bounding box center [1517, 51] width 18 height 18
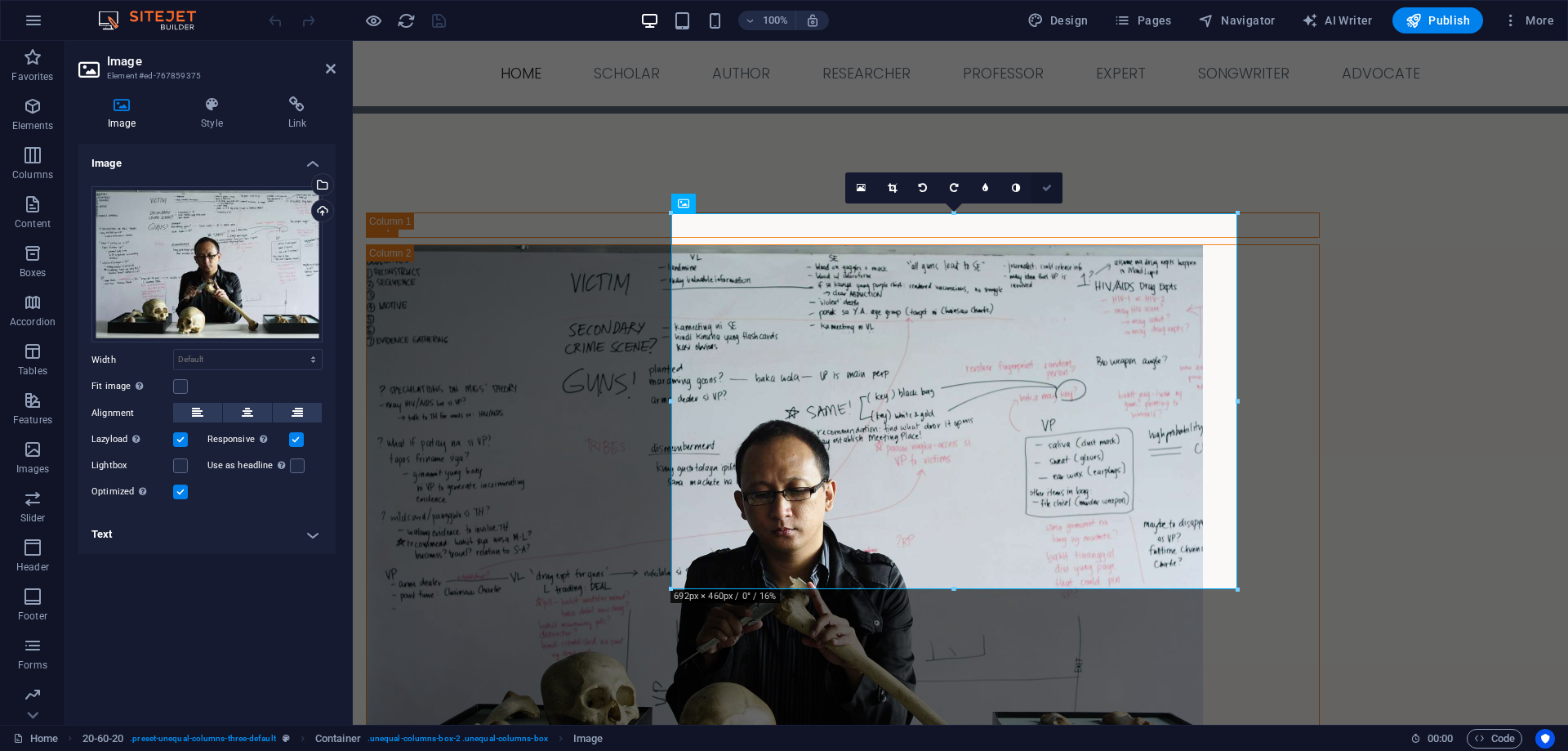
click at [1049, 188] on icon at bounding box center [1047, 188] width 10 height 10
